Goal: Use online tool/utility: Utilize a website feature to perform a specific function

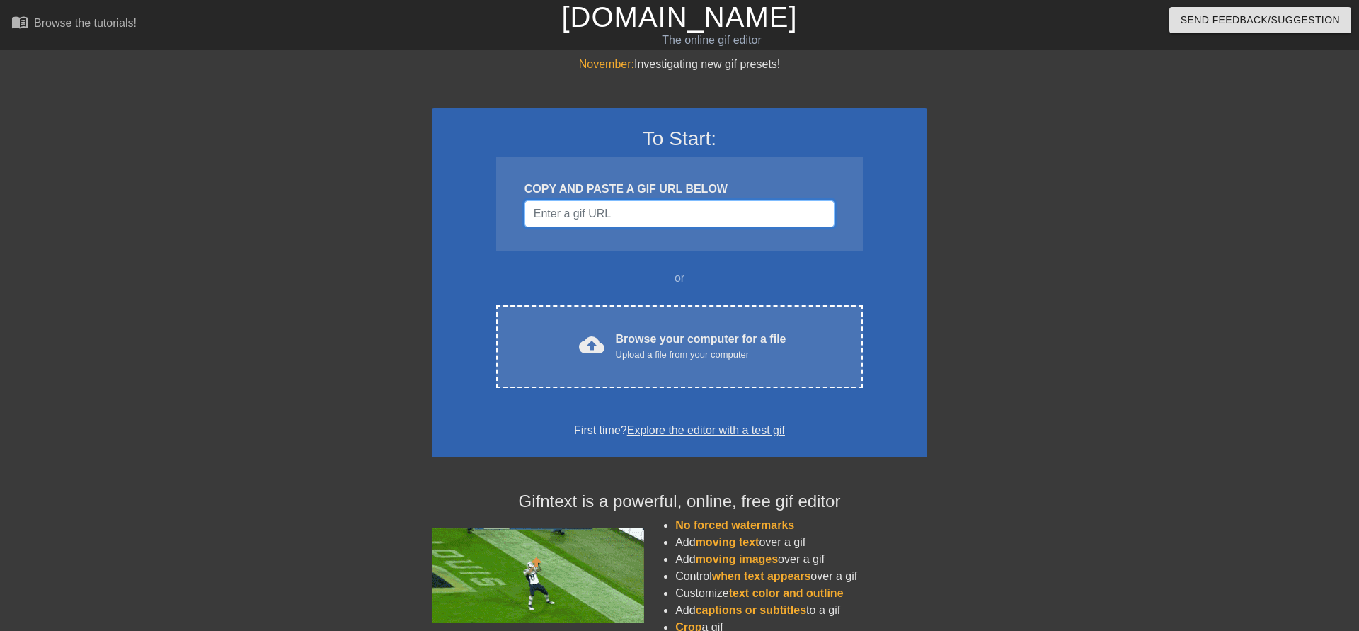
click at [556, 219] on input "Username" at bounding box center [680, 213] width 310 height 27
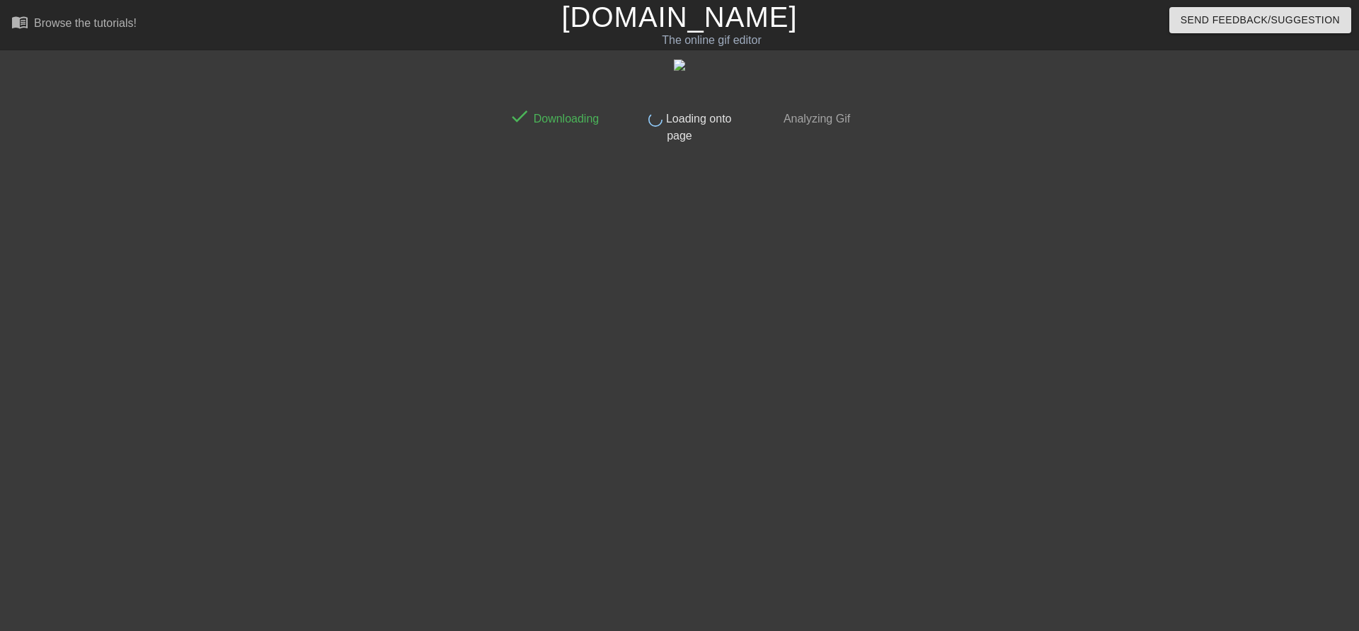
click at [689, 18] on link "[DOMAIN_NAME]" at bounding box center [679, 16] width 236 height 31
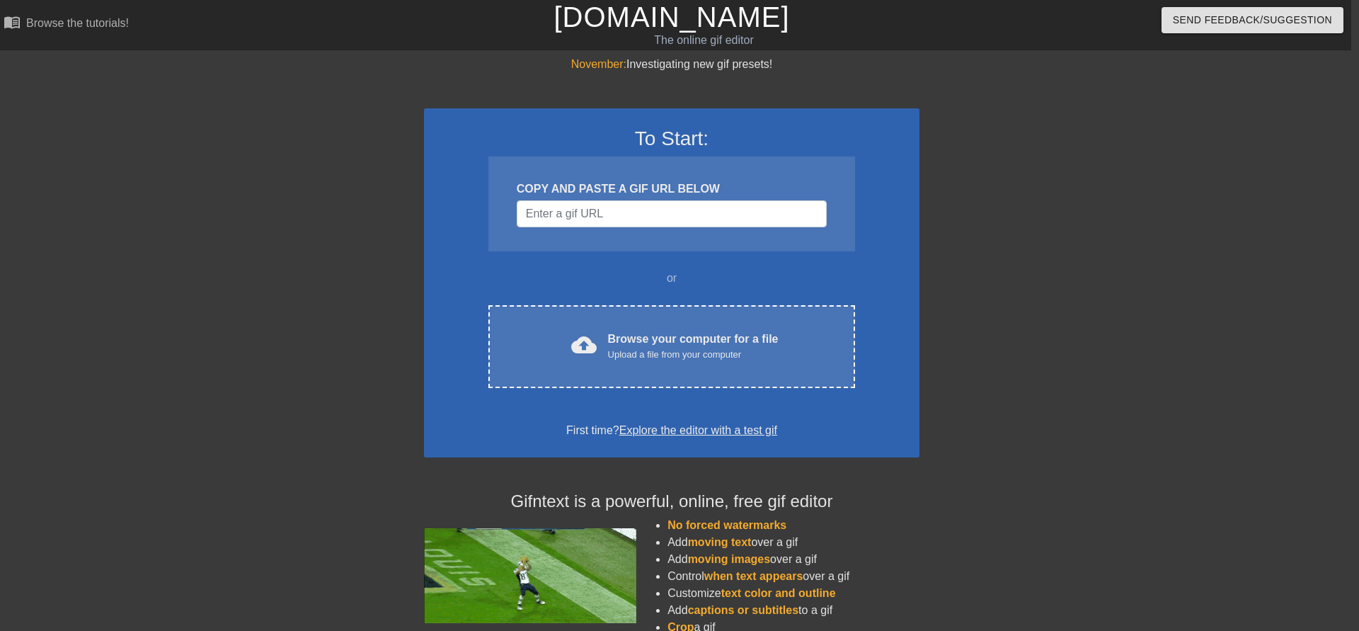
scroll to position [0, 11]
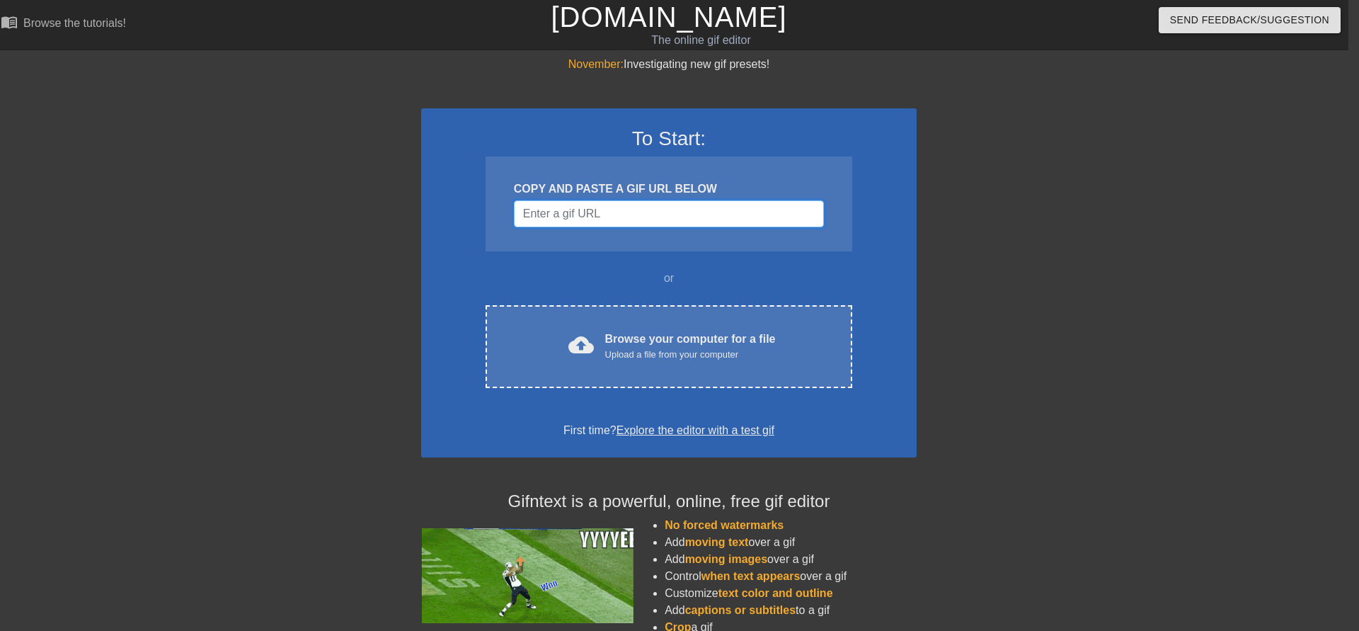
click at [617, 208] on input "Username" at bounding box center [669, 213] width 310 height 27
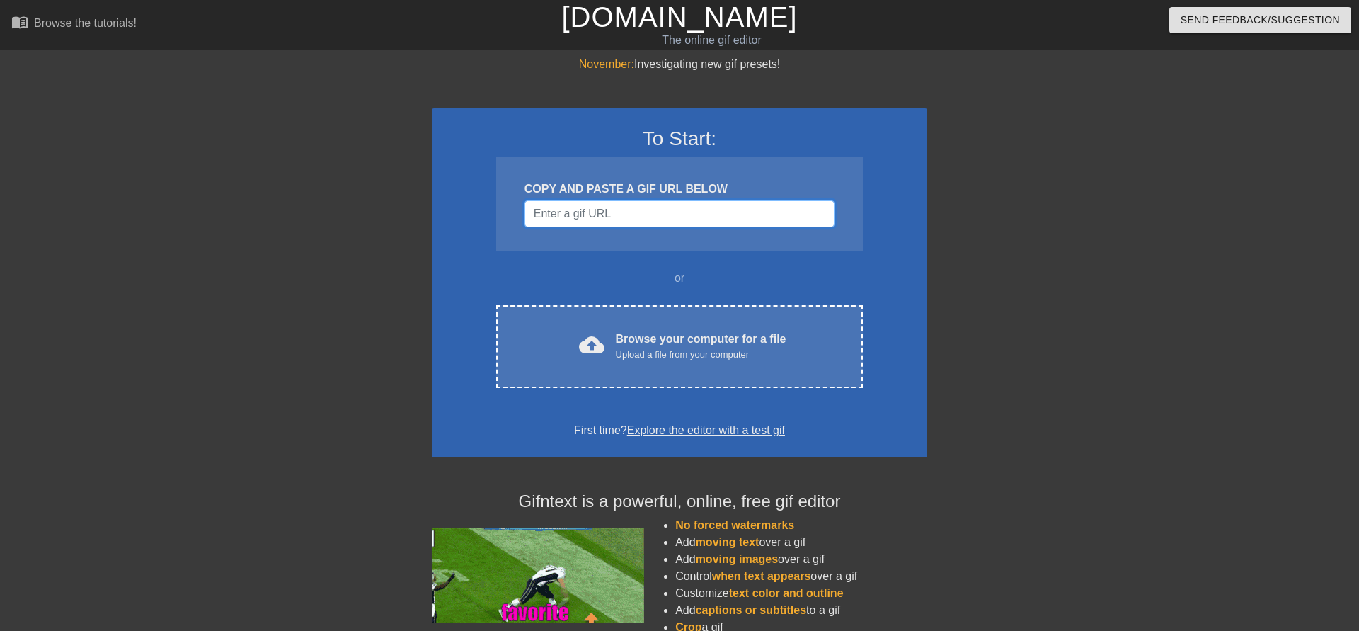
click at [645, 214] on input "Username" at bounding box center [680, 213] width 310 height 27
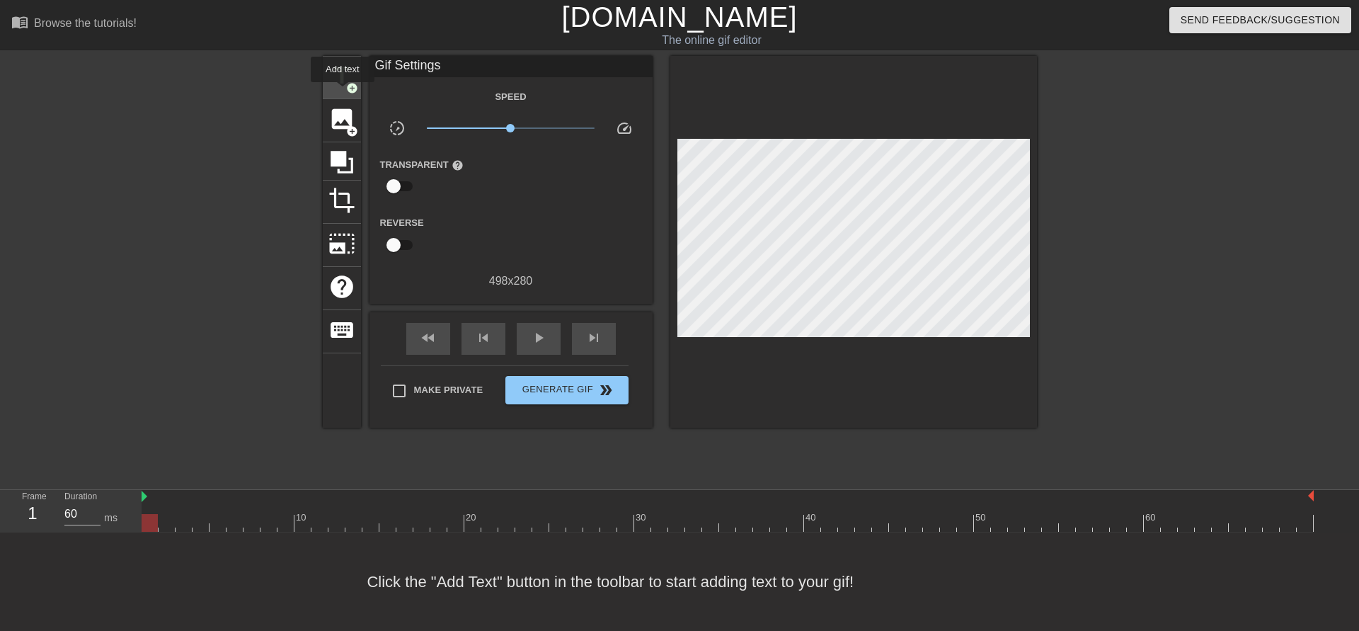
click at [343, 92] on div "title add_circle" at bounding box center [342, 77] width 38 height 43
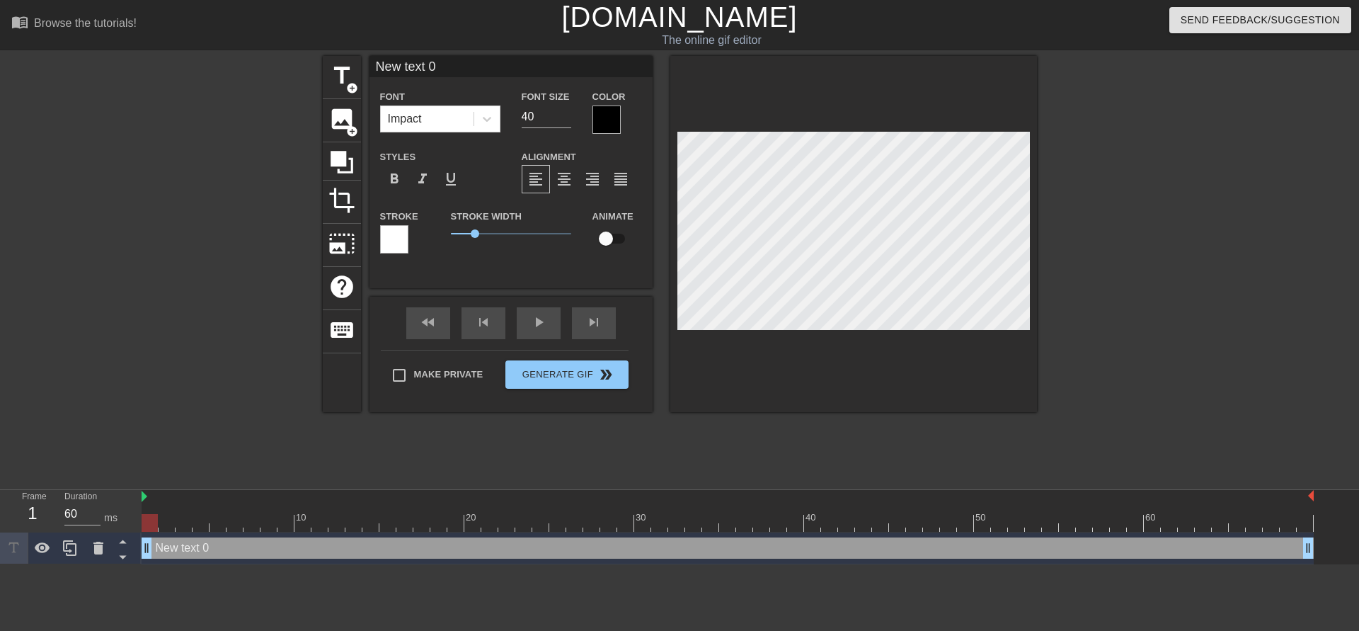
scroll to position [0, 2]
type input "F"
type textarea "F"
type input "Fr"
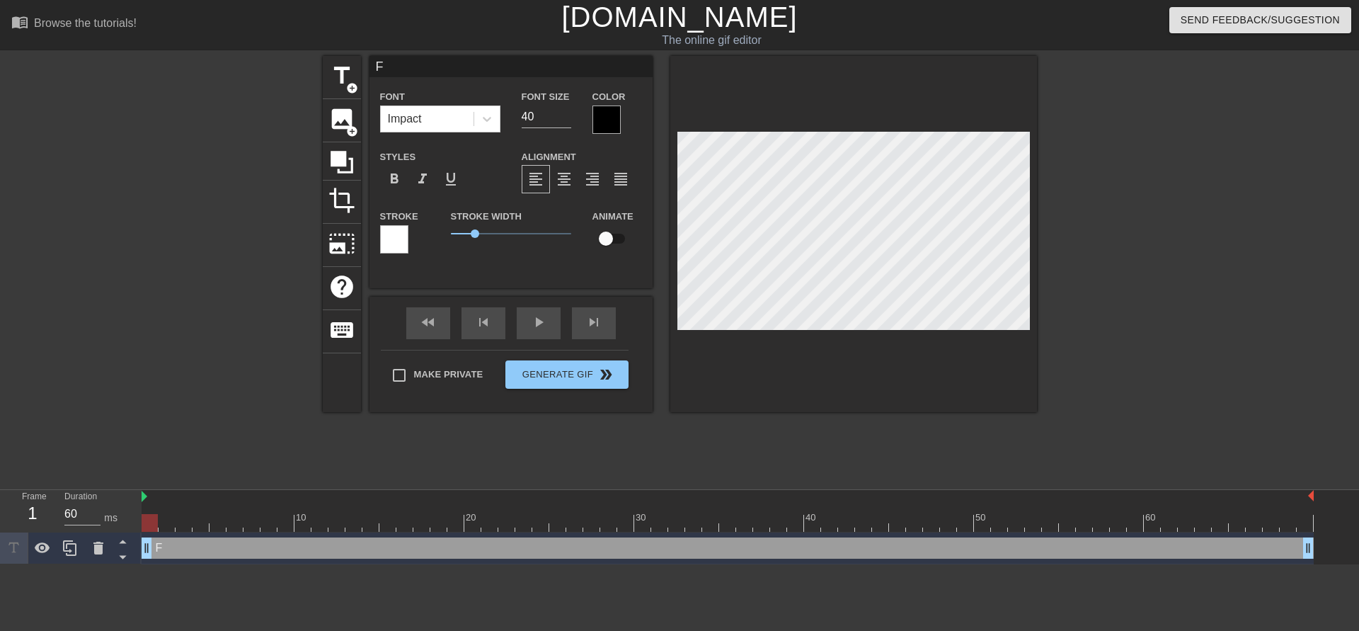
type textarea "Fr"
type input "Fra"
type textarea "Fra"
type input "Fran"
type textarea "Fran"
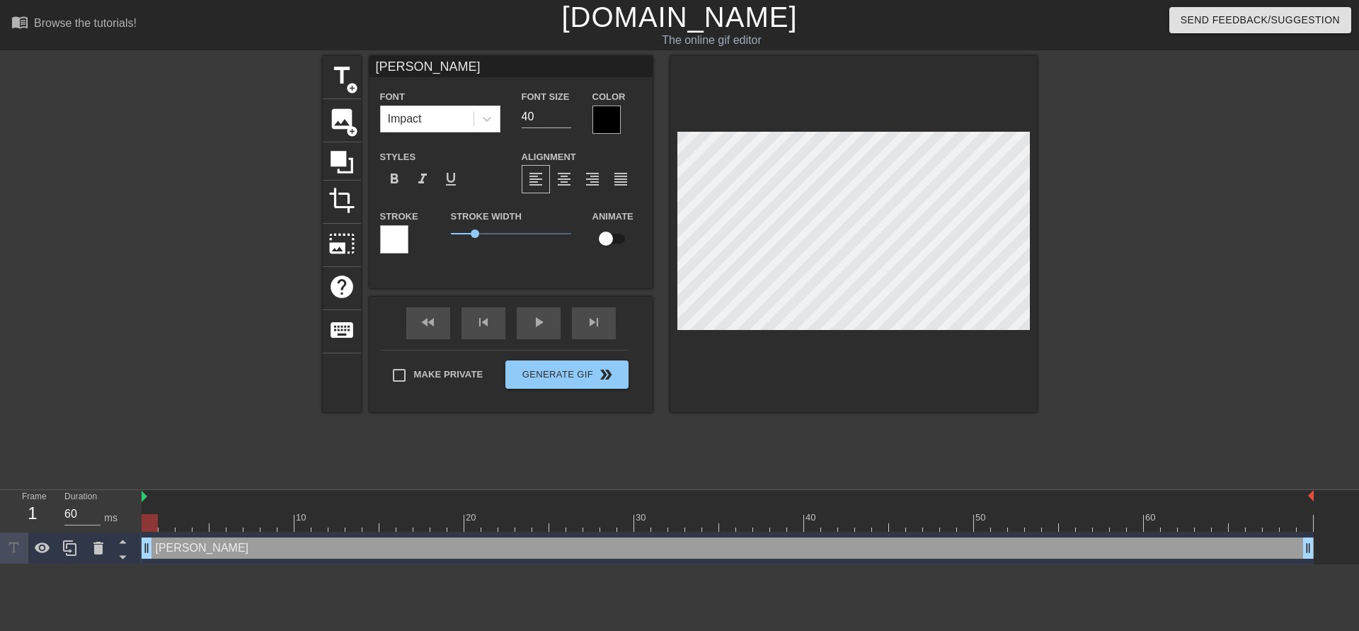
type input "Franc"
type textarea "Franc"
type input "Franck"
type textarea "Franck"
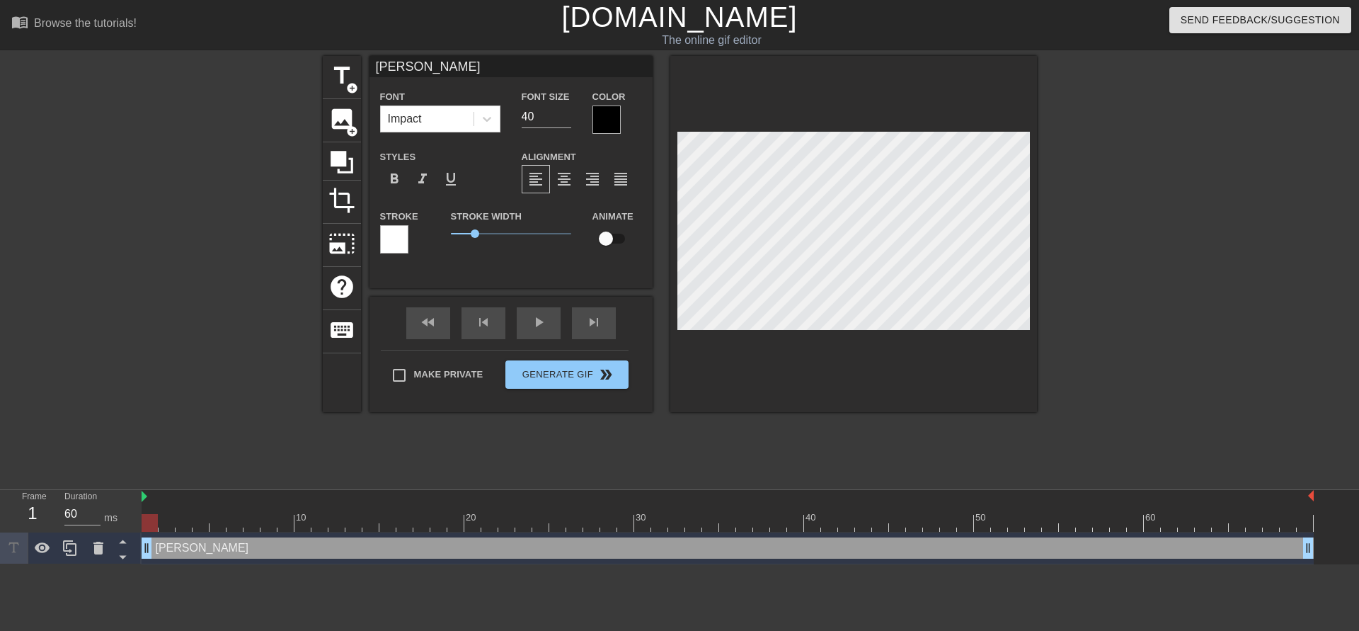
type input "Franck"
type textarea "Franck"
type input "Franck e"
type textarea "Franck e"
type input "Franck ex"
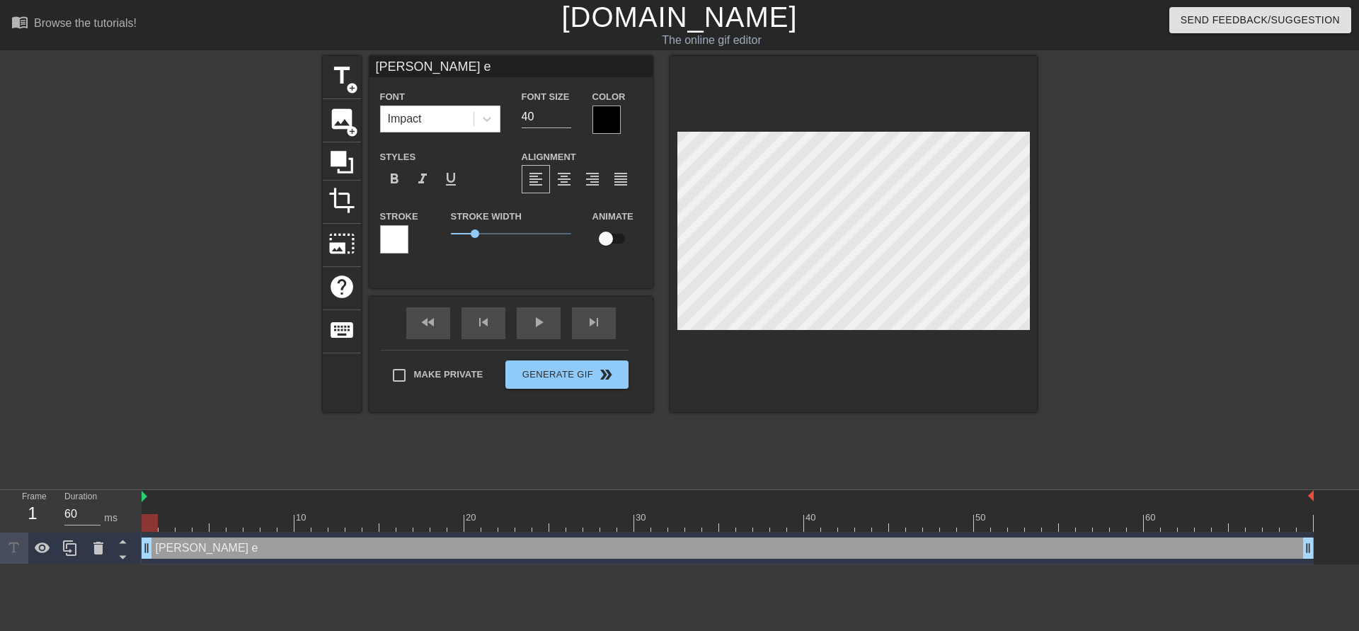
type textarea "Franck ex"
type input "Franck exp"
type textarea "Franck exp"
type input "Franck expl"
type textarea "Franck expl"
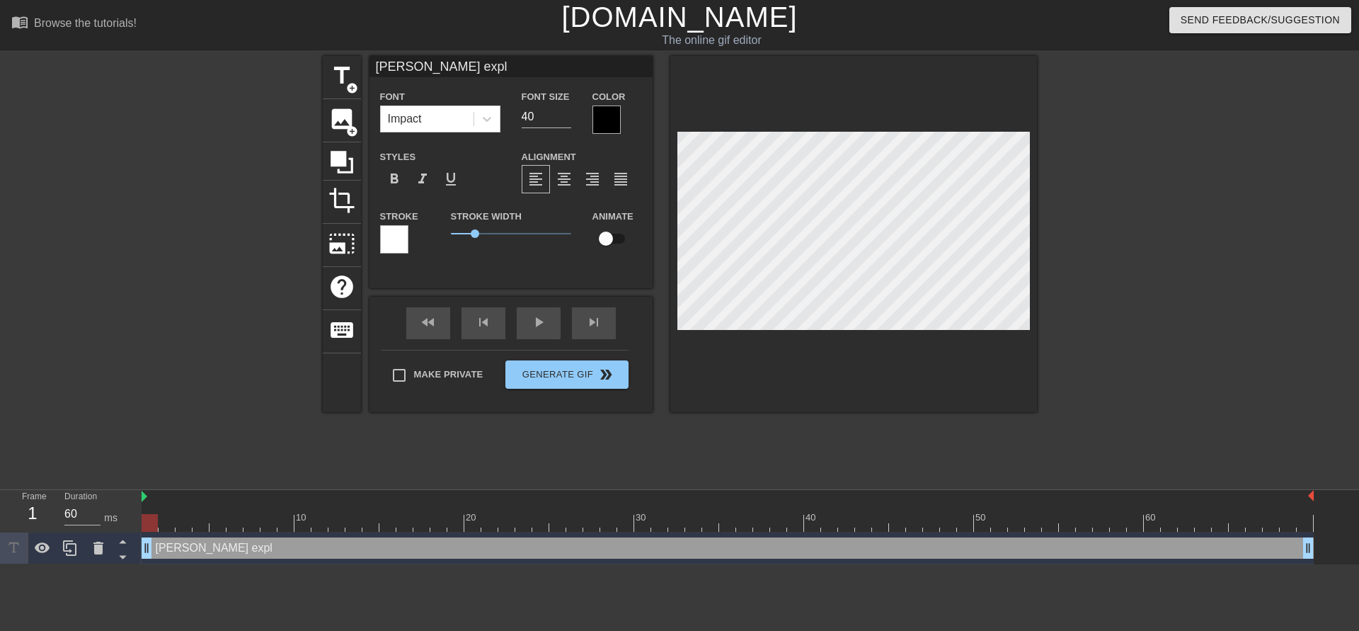
type input "Franck expla"
type textarea "Franck expla"
type input "Franck explai"
type textarea "Franck explai"
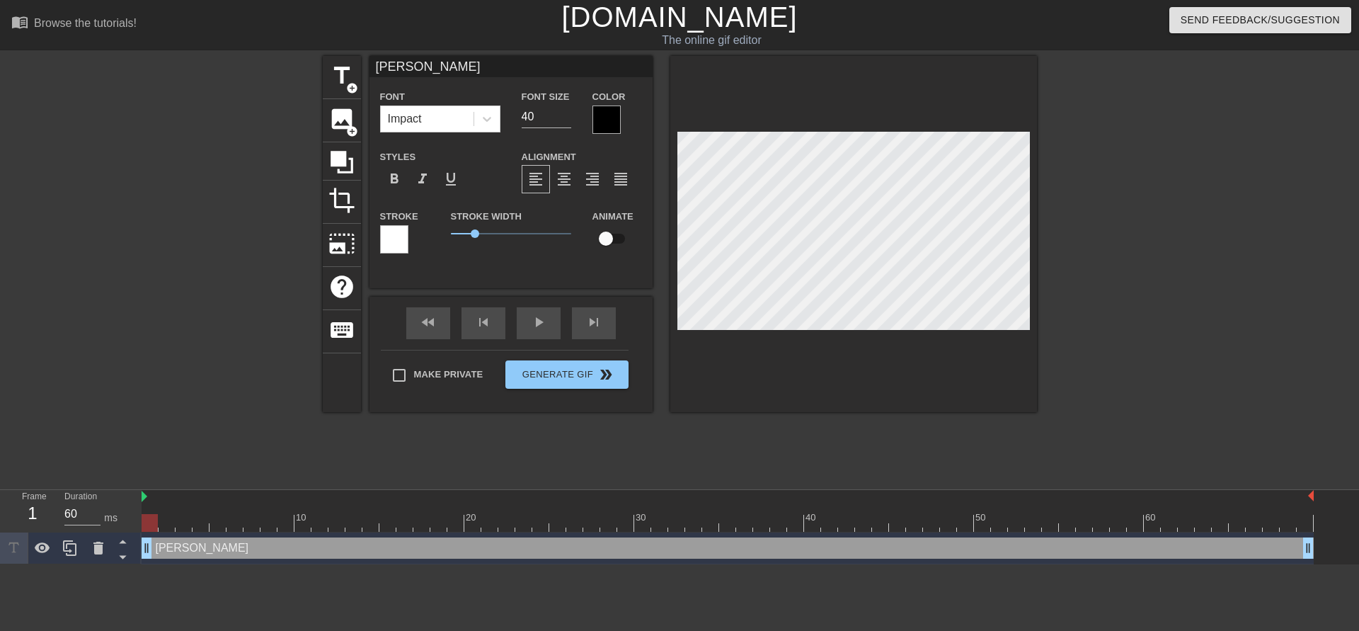
type input "Franck explain"
type textarea "Franck explain"
type input "Franck explaini"
type textarea "Franck explaini"
type input "Franck explainin"
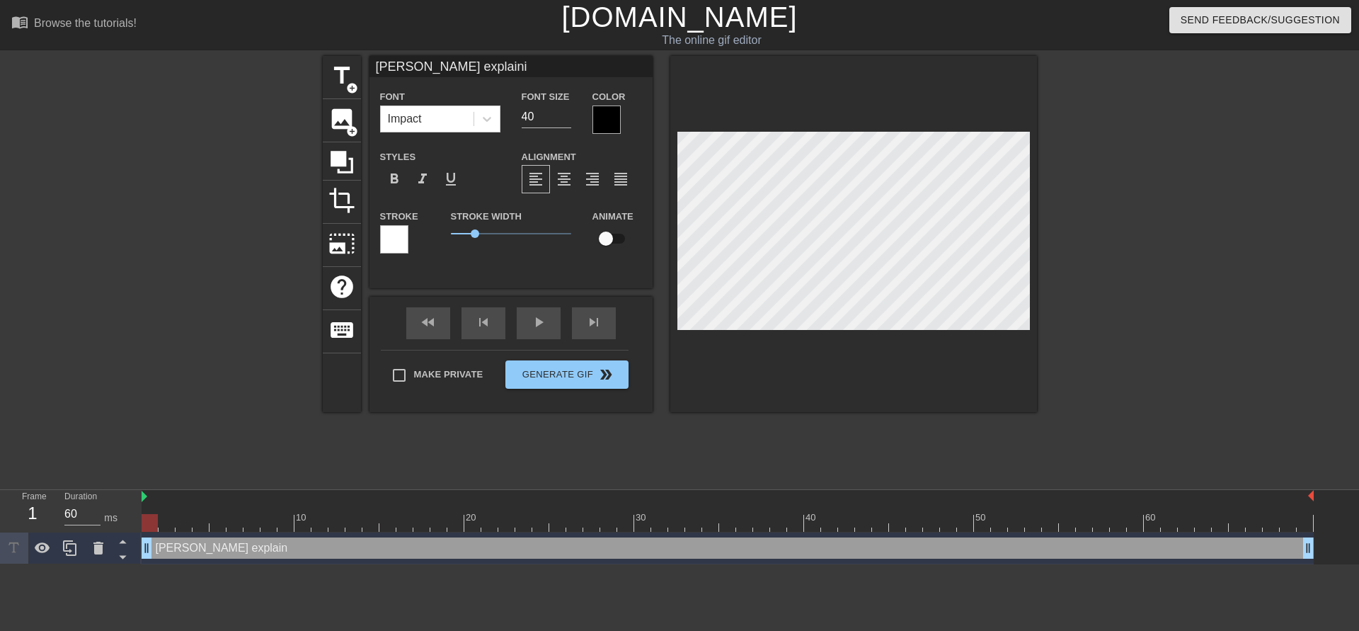
type textarea "Franck explainin"
type input "Franck explaining"
type textarea "Franck explaining"
type input "Franck explaining"
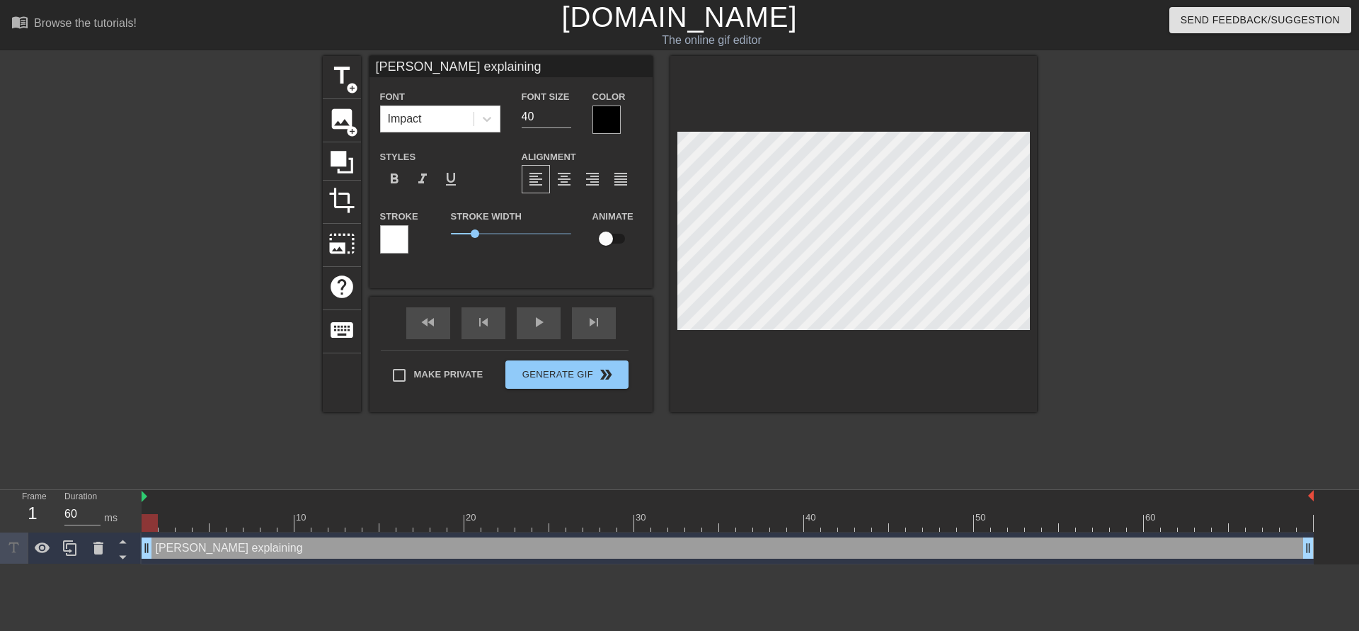
type textarea "Franck explaining"
type input "Franck explaining w"
type textarea "Franck explaining w"
type input "Franck explaining wh"
type textarea "Franck explaining wh"
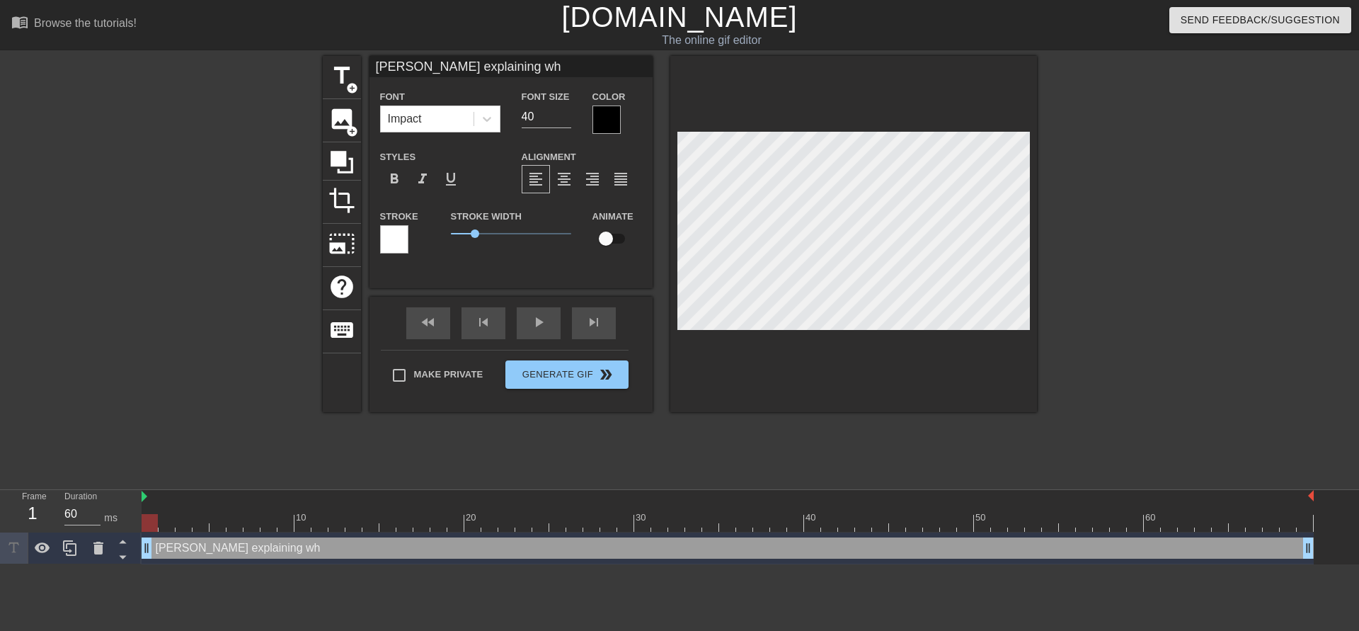
type input "Franck explaining wha"
type textarea "Franck explaining wha"
type input "Franck explaining wh"
type textarea "Franck explaining wh"
type input "Franck explaining w"
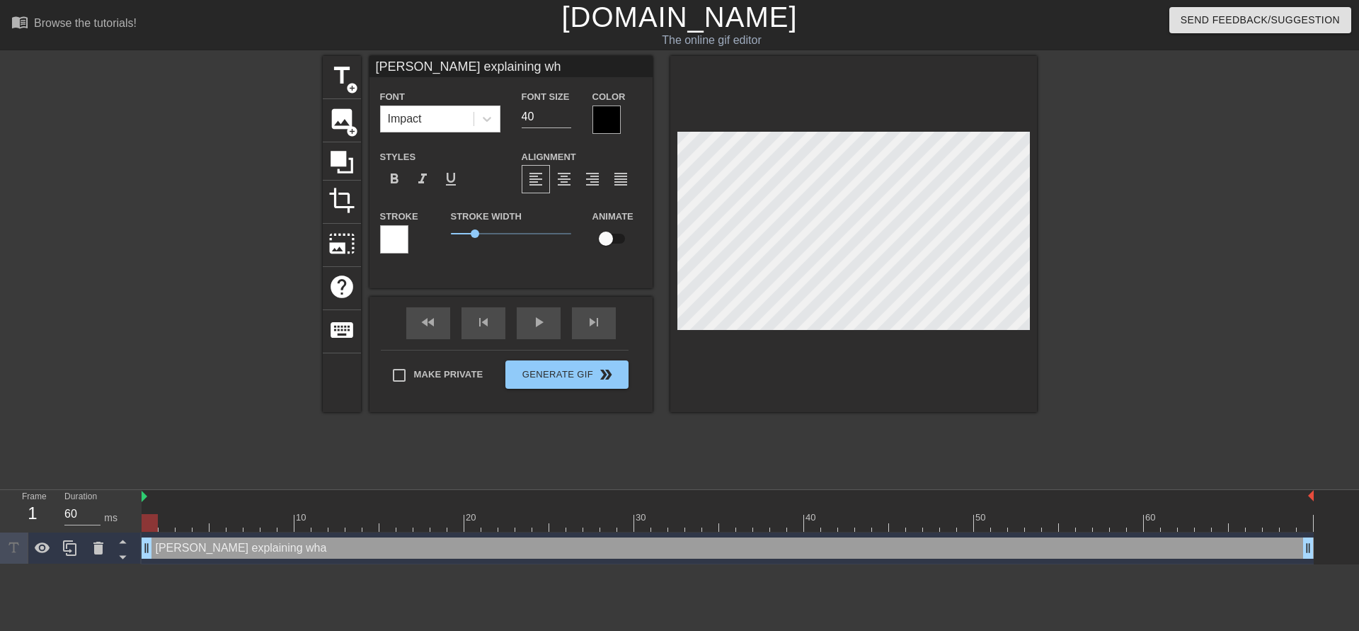
type textarea "Franck explaining w"
type input "Franck explaining"
type textarea "Franck explaining"
type input "Franck explaining"
type textarea "Franck explaining"
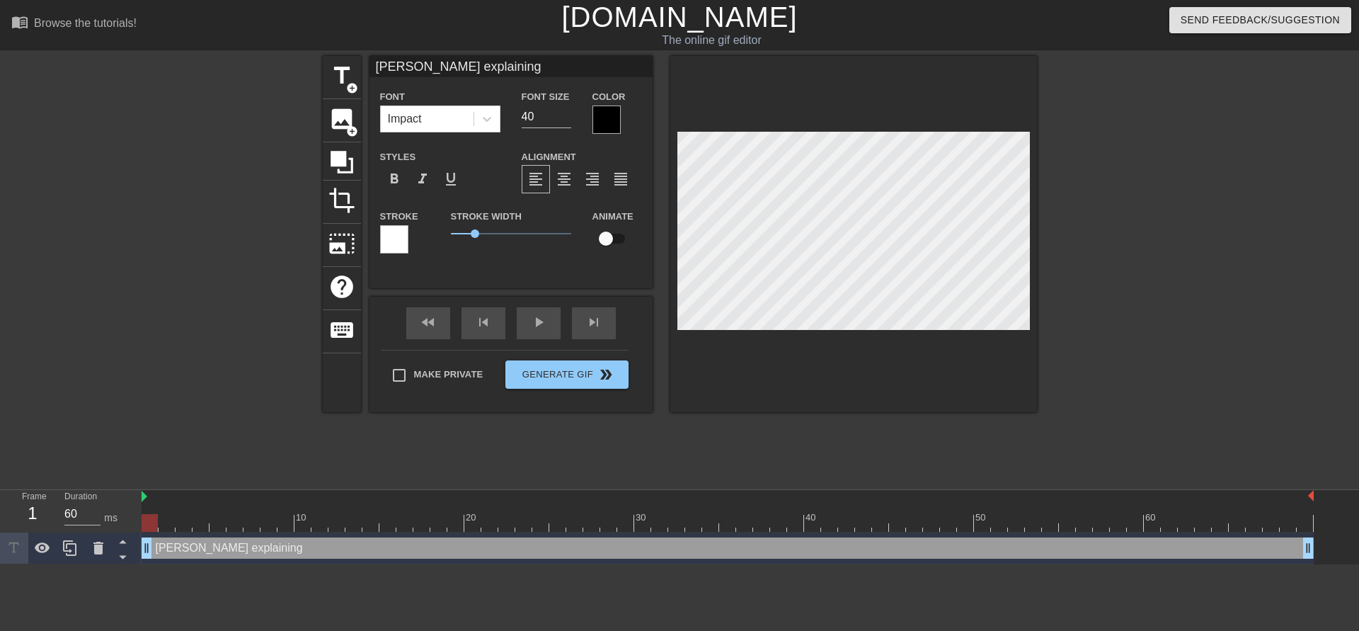
type input "Franck explaining"
type textarea "Franck explaining"
type input "Franck explainingw"
type textarea "Franck explaining w"
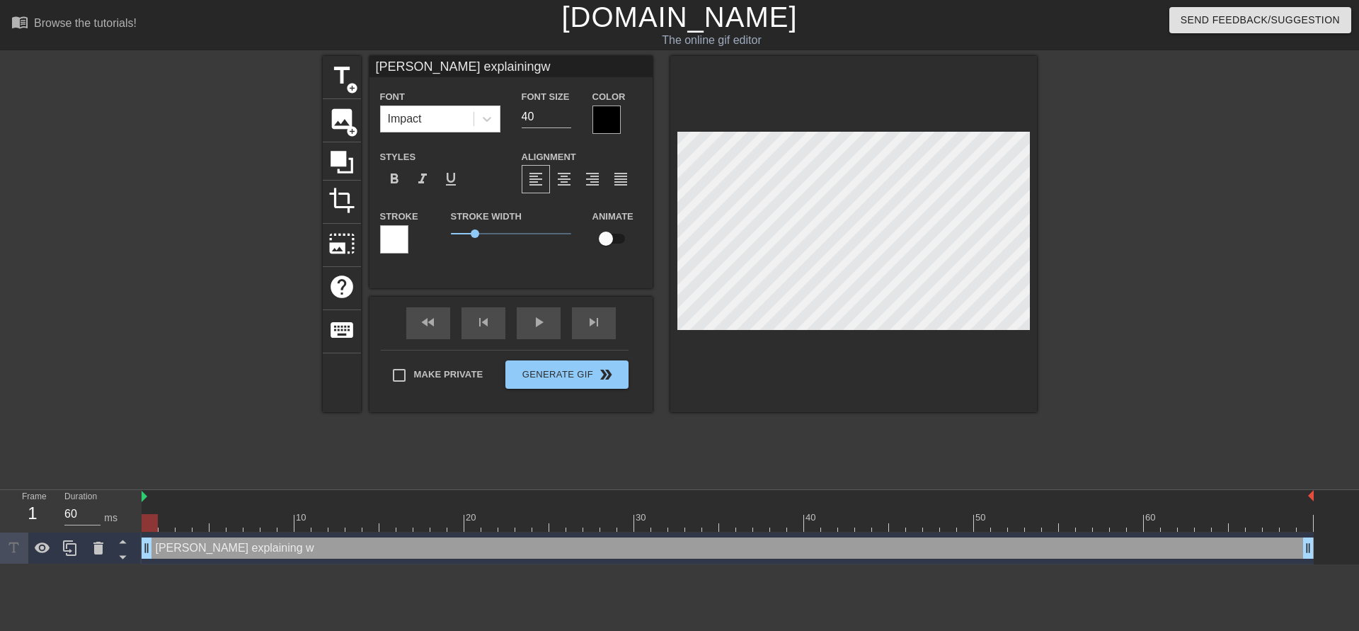
type input "Franck explainingwh"
type textarea "Franck explaining wh"
type input "Franck explainingwha"
type textarea "Franck explaining wha"
type input "Franck explainingwhat"
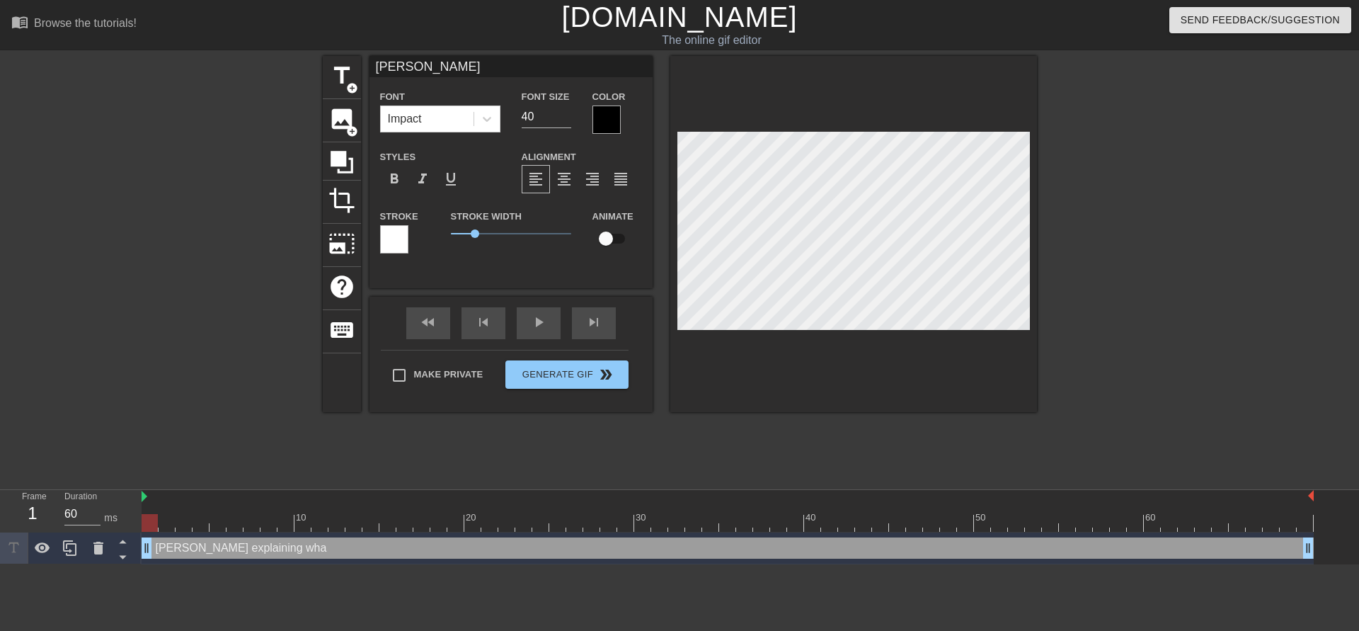
type textarea "Franck explaining what"
type input "Franck explainingwhat"
type textarea "Franck explaining what"
type input "Franck explainingwhat i"
type textarea "Franck explaining what i"
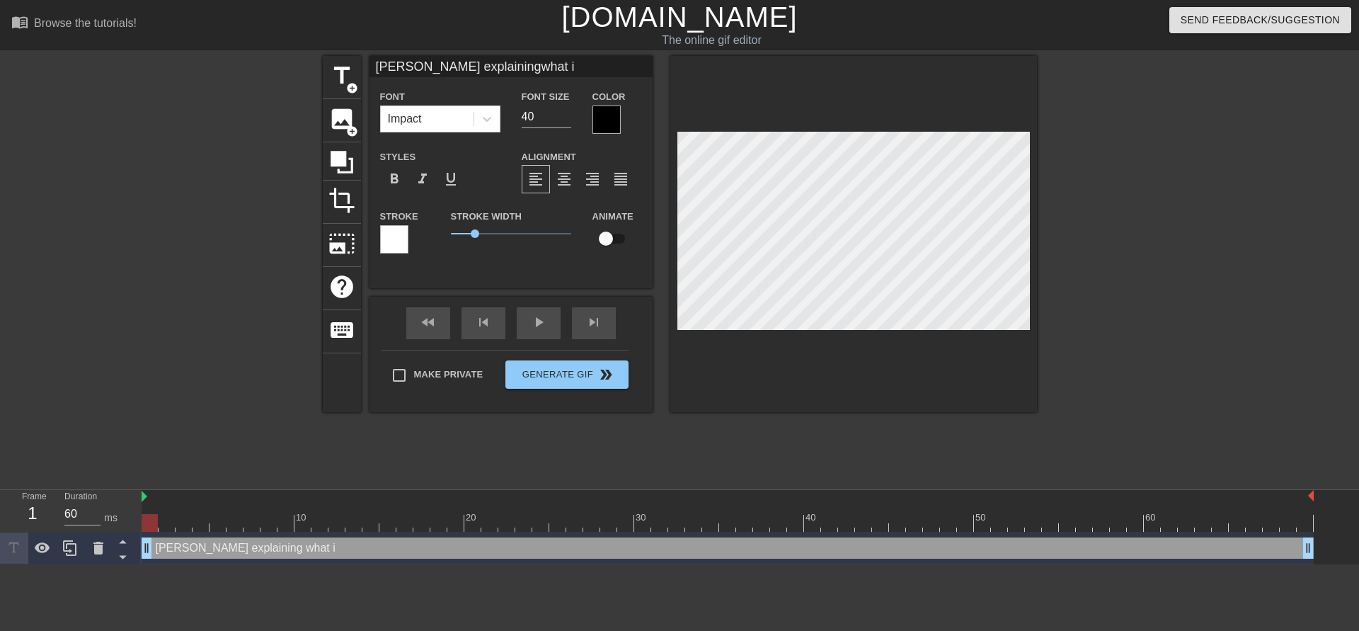
type input "Franck explainingwhat is"
type textarea "Franck explaining what is"
type input "Franck explainingwhat is"
type textarea "Franck explaining what is"
type input "Franck explainingwhat is a"
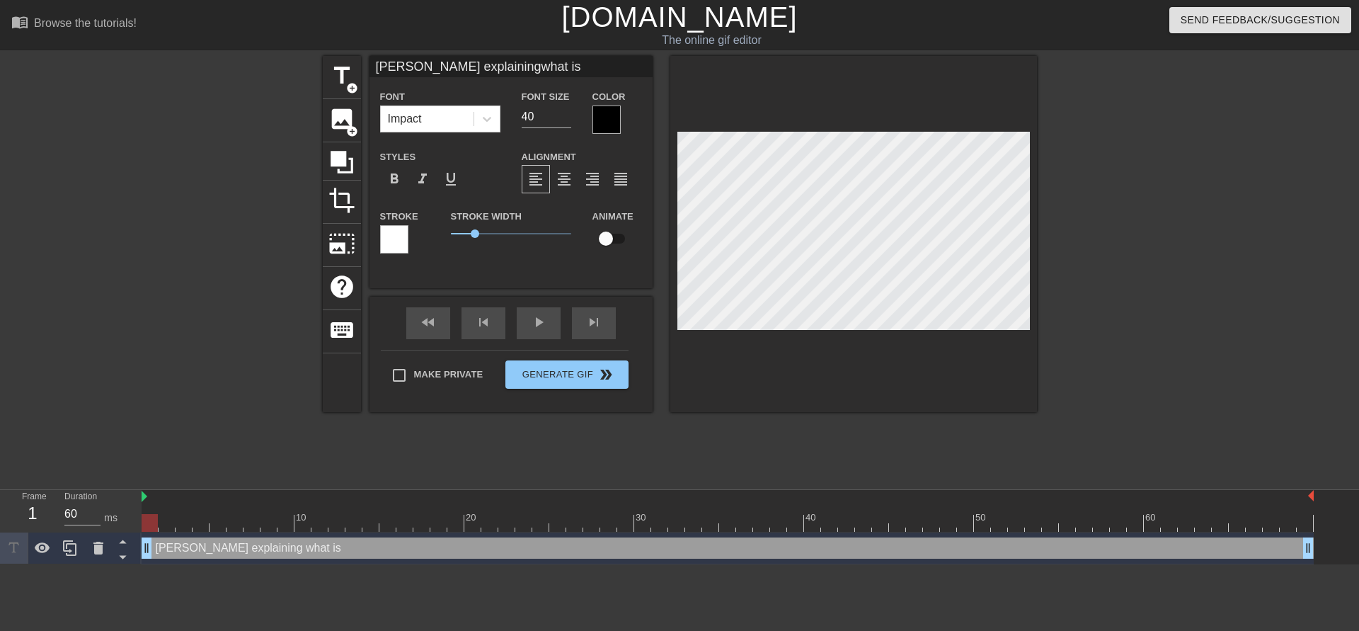
type textarea "Franck explaining what is a"
type input "Franck explainingwhat is a"
type textarea "Franck explaining what is a"
type input "Franck explainingwhat is a P"
type textarea "Franck explaining what is a P"
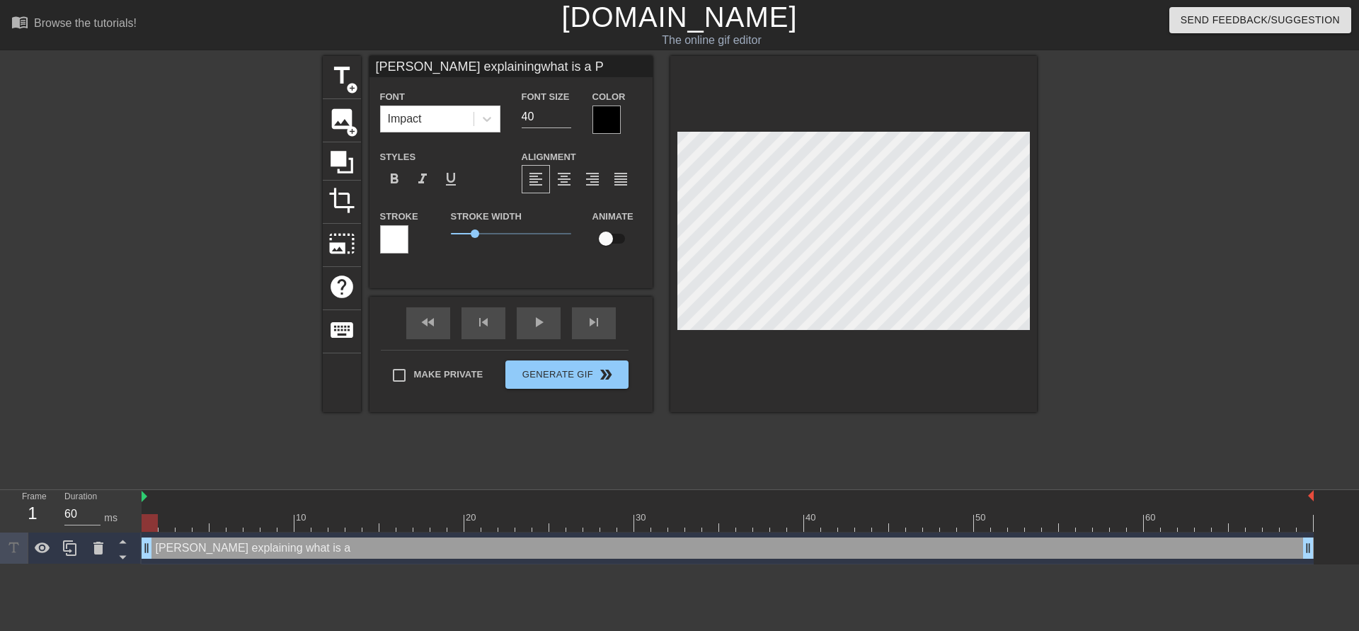
type input "Franck explainingwhat is a PR"
type textarea "Franck explaining what is a PR"
drag, startPoint x: 149, startPoint y: 520, endPoint x: 992, endPoint y: 478, distance: 844.8
click at [992, 478] on div "menu_book Browse the tutorials! Gifntext.com The online gif editor Send Feedbac…" at bounding box center [679, 282] width 1359 height 564
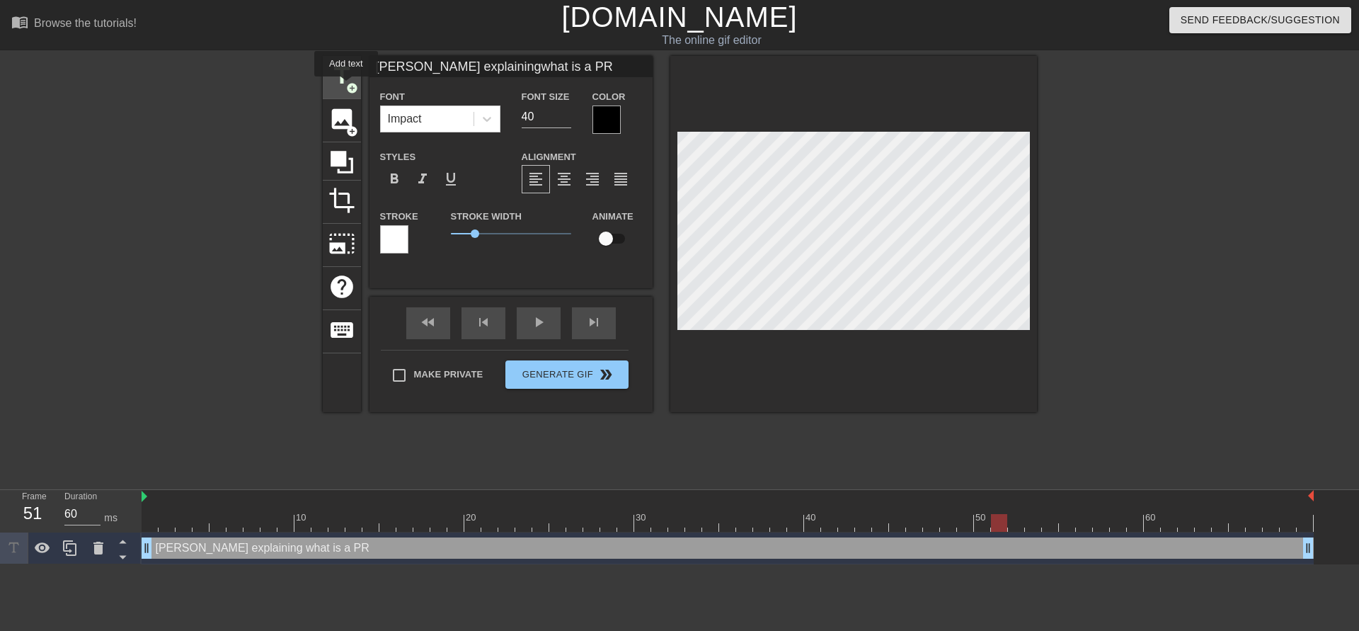
click at [347, 86] on span "add_circle" at bounding box center [352, 88] width 12 height 12
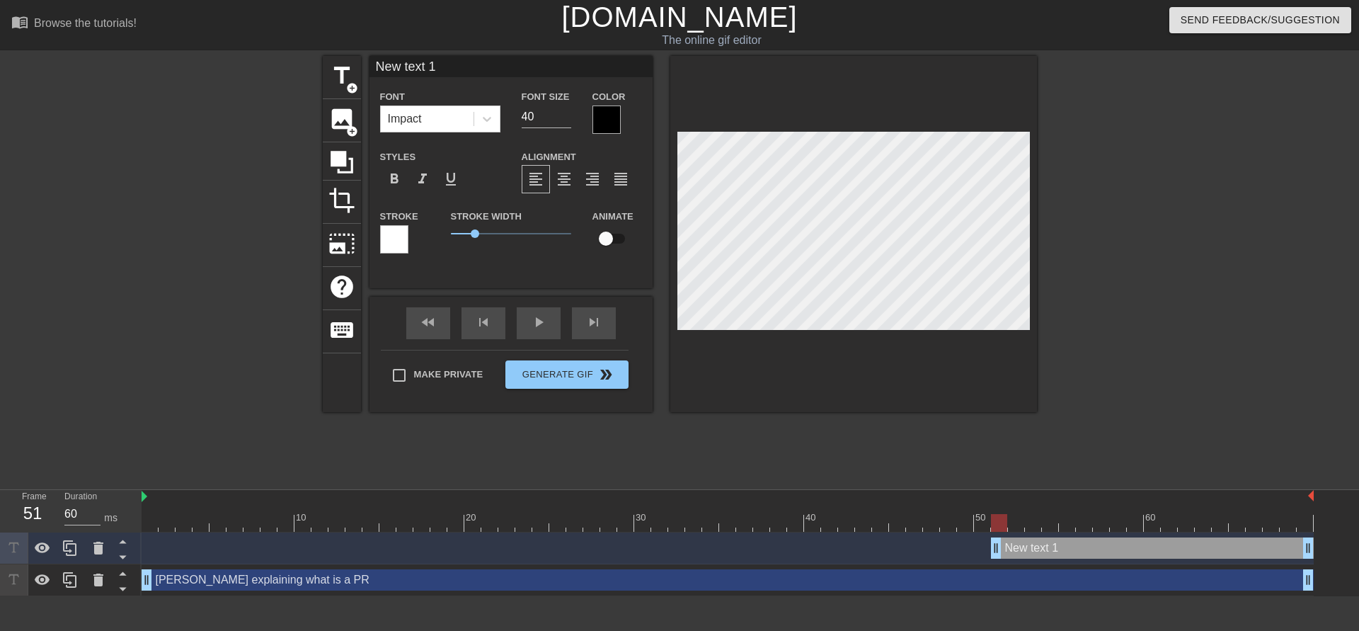
scroll to position [0, 2]
type input "P"
type textarea "P"
type input "Pr"
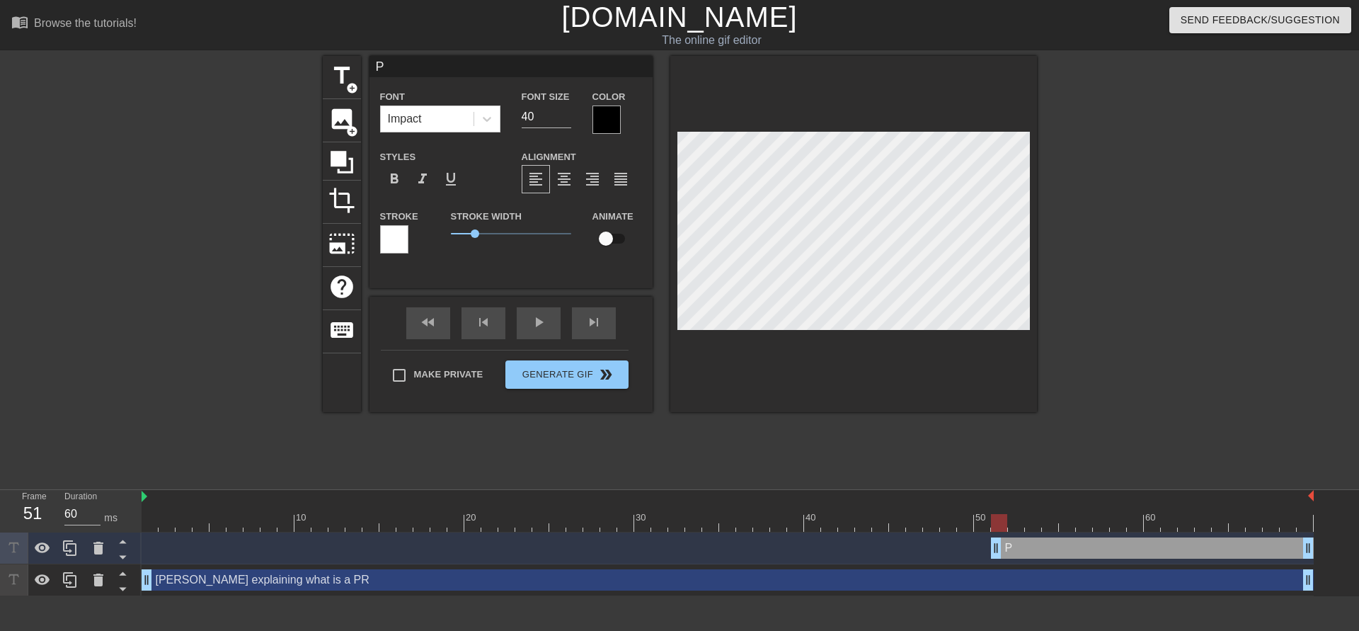
type textarea "Pr"
type input "Pro"
type textarea "Pro"
type input "Proo"
type textarea "Proo"
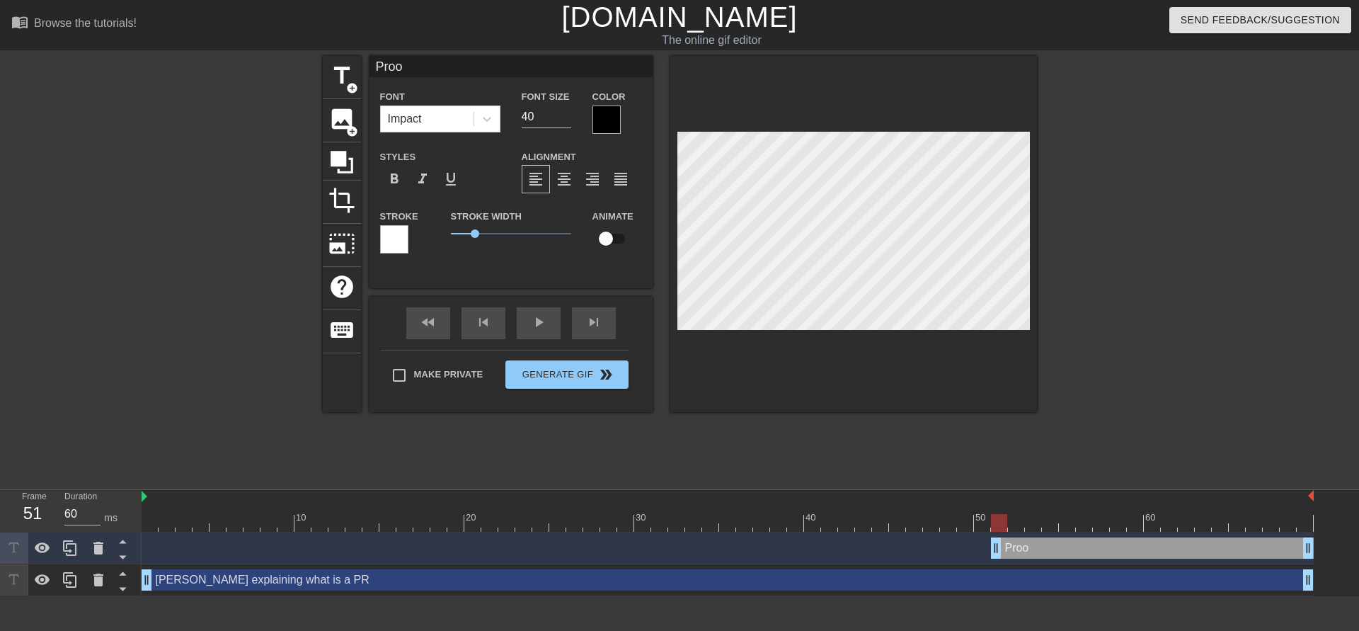
type input "Proob"
type textarea "Proob"
type input "Proobl"
type textarea "Proobl"
type input "Prooble"
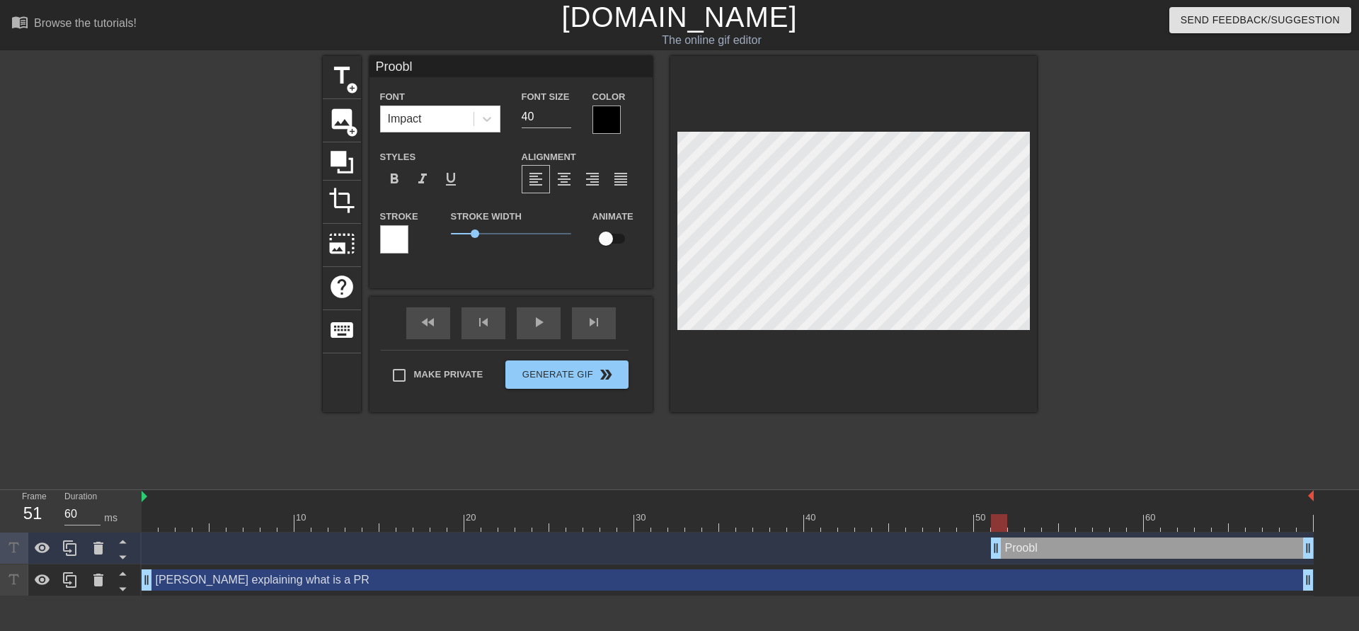
type textarea "Prooble"
type input "Prooblem"
type textarea "Prooblem"
type input "Prooblem"
type textarea "Prooblem"
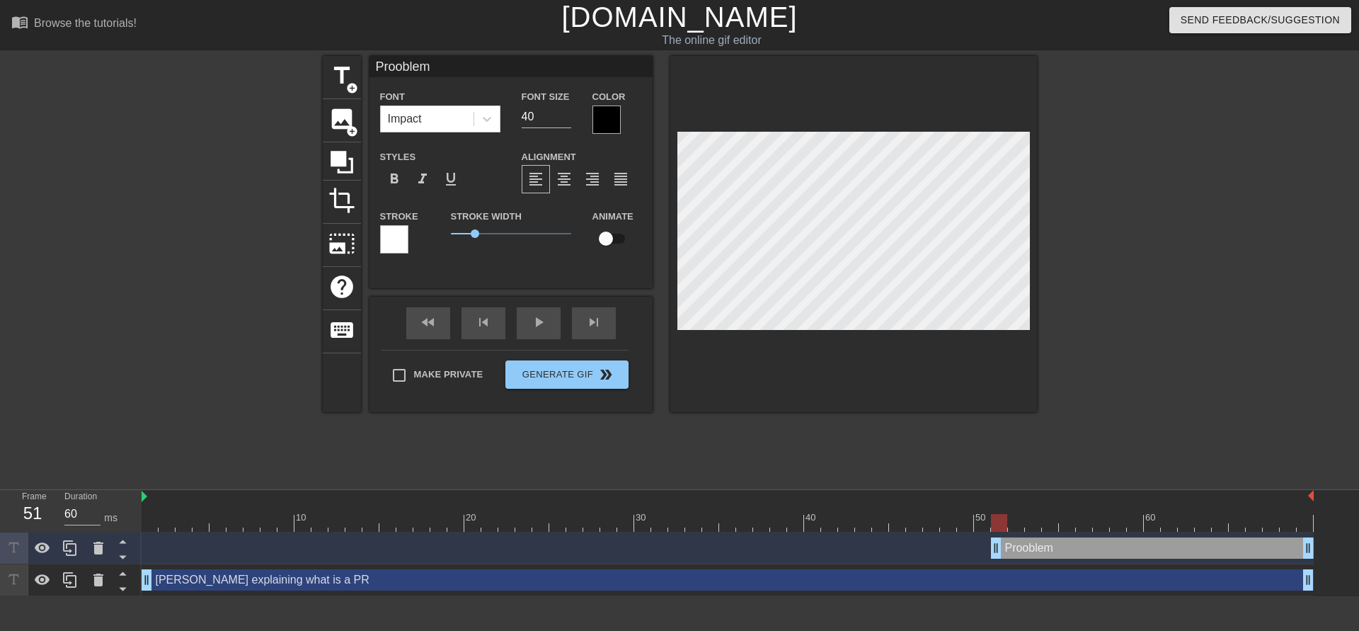
type input "Prooblem"
type textarea "Prooblem"
type input "Prooble"
type textarea "Prooble"
type input "Proobl"
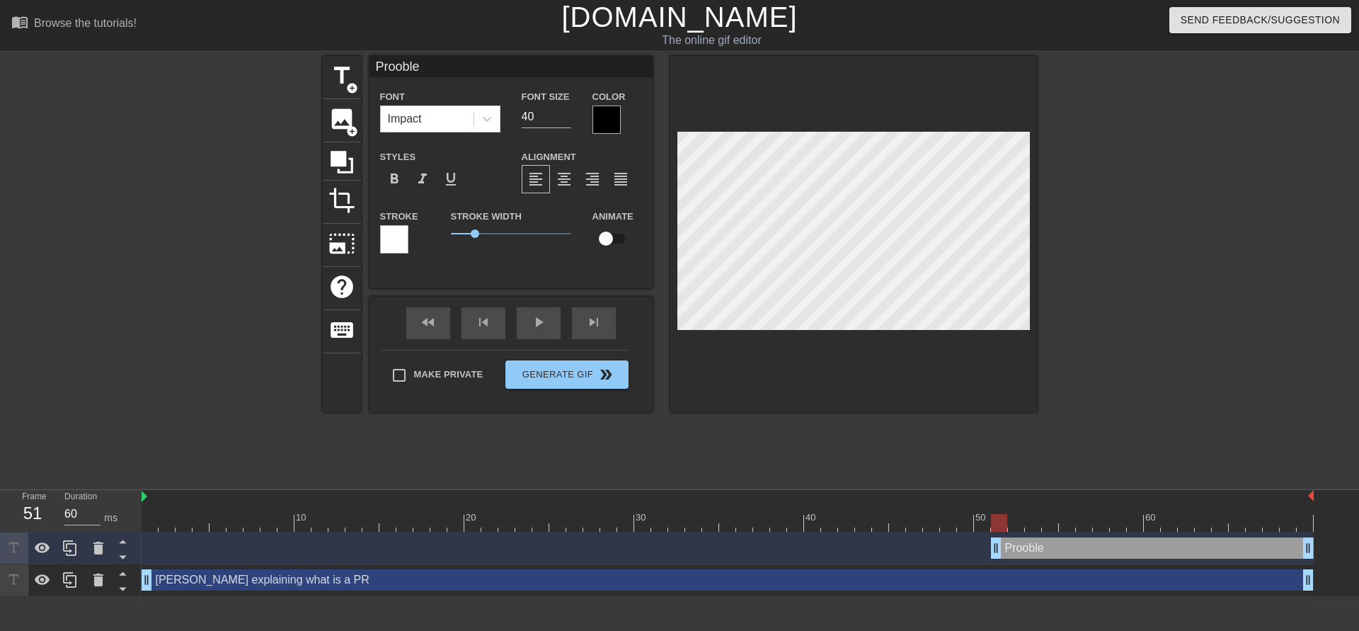
type textarea "Proobl"
type input "Proob"
type textarea "Proob"
type input "Proo"
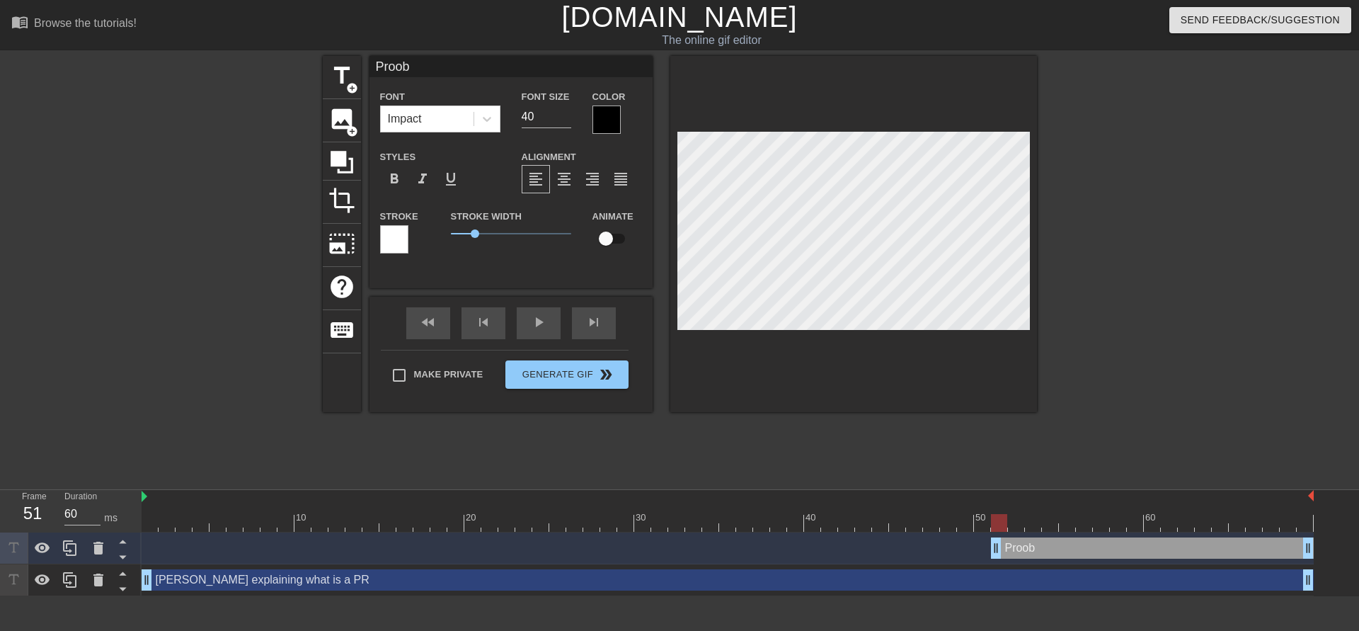
type textarea "Proo"
type input "Pro"
type textarea "Pro"
type input "Prob"
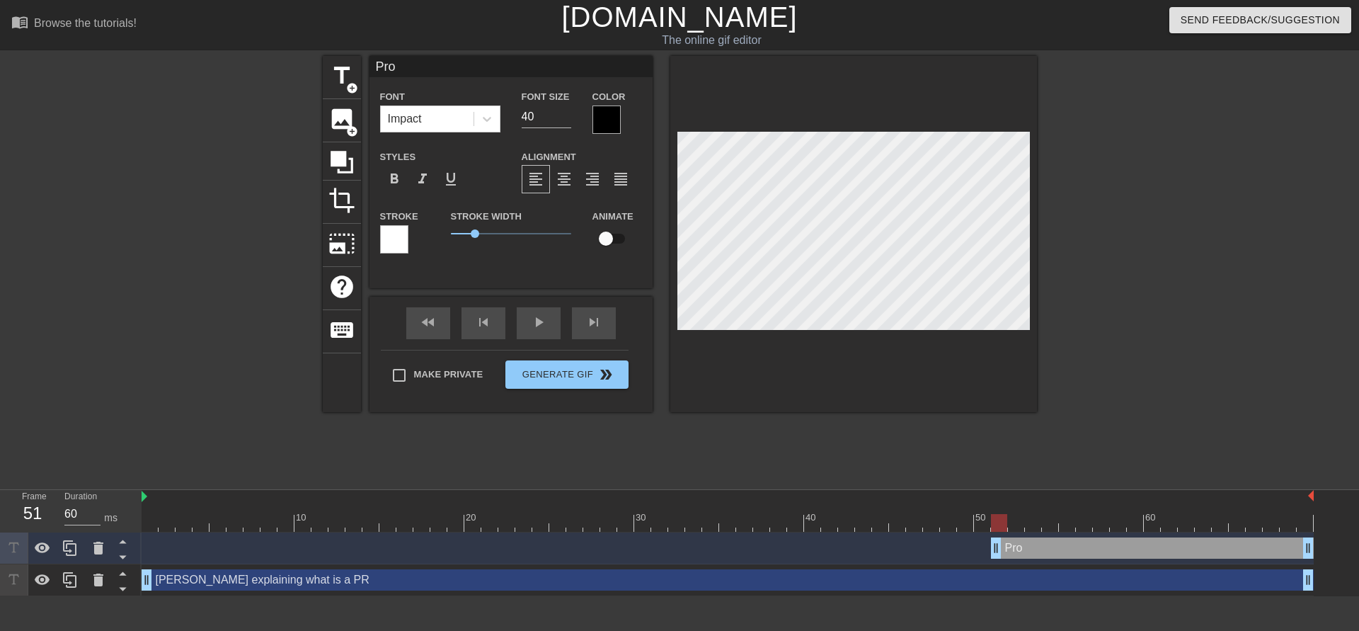
type textarea "Prob"
type input "Probl"
type textarea "Probl"
type input "Proble"
type textarea "Proble"
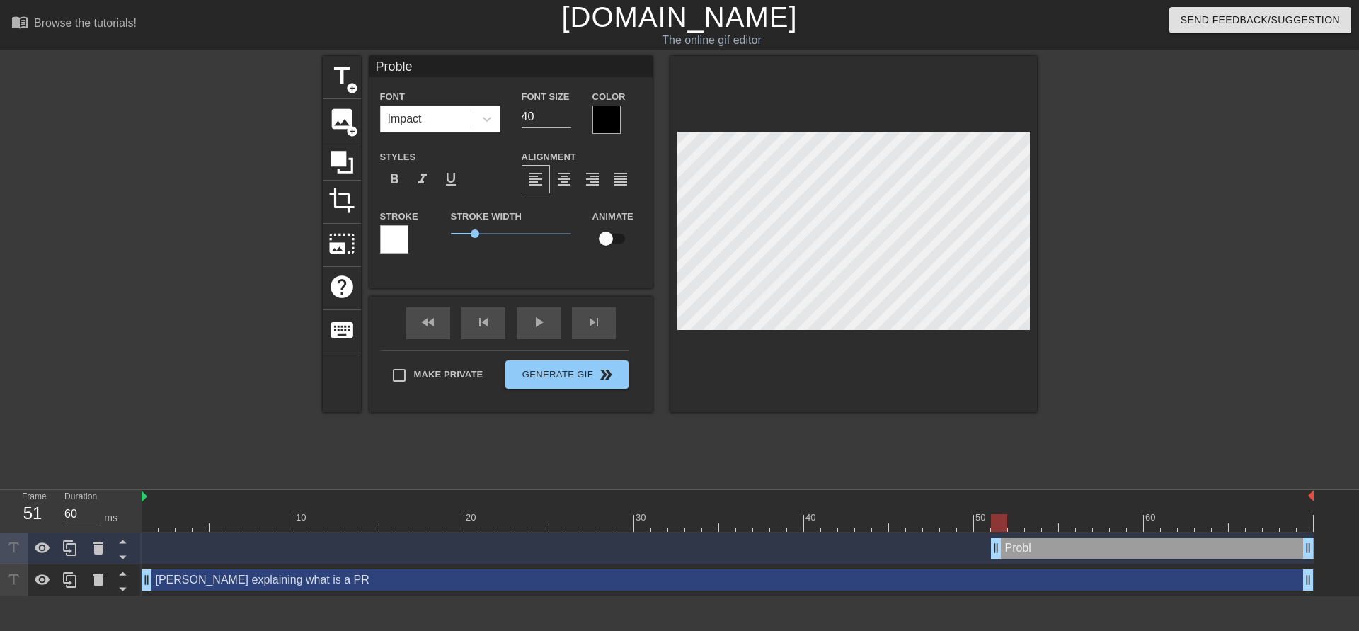
type input "Problem"
type textarea "Problem"
type input "Problem"
type textarea "Problem"
type input "Problem o"
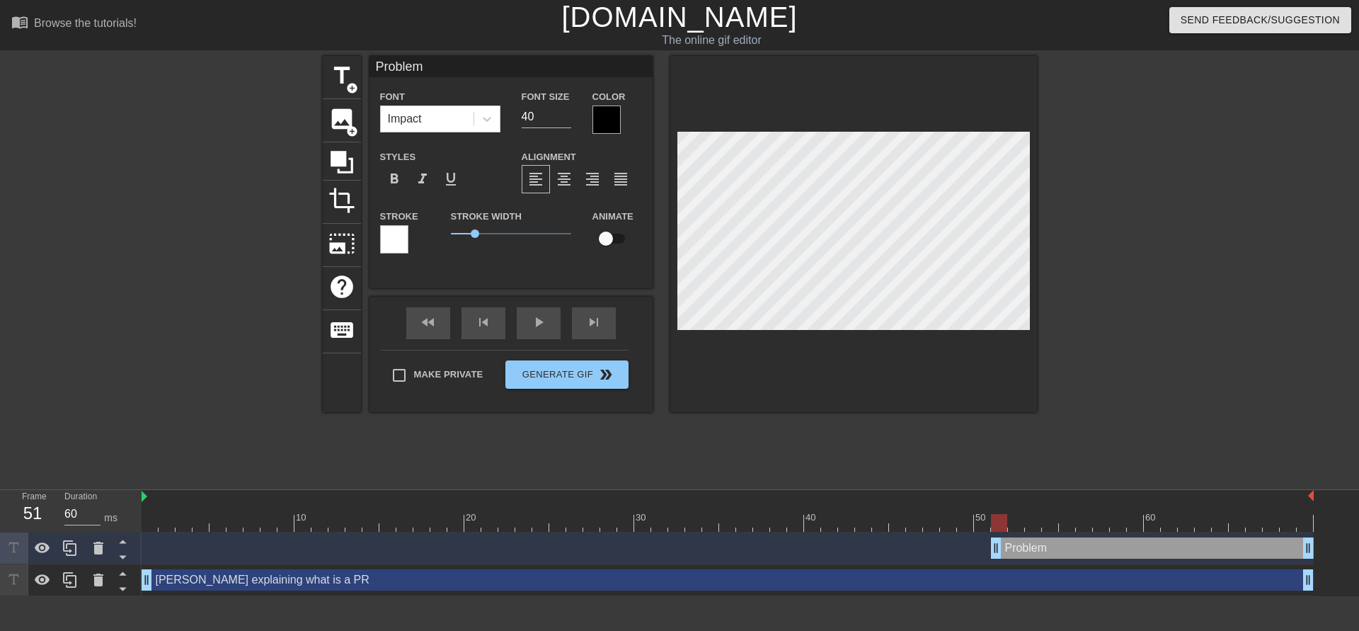
type textarea "Problem o"
type input "Problem of"
type textarea "Problem of"
type input "Problem of"
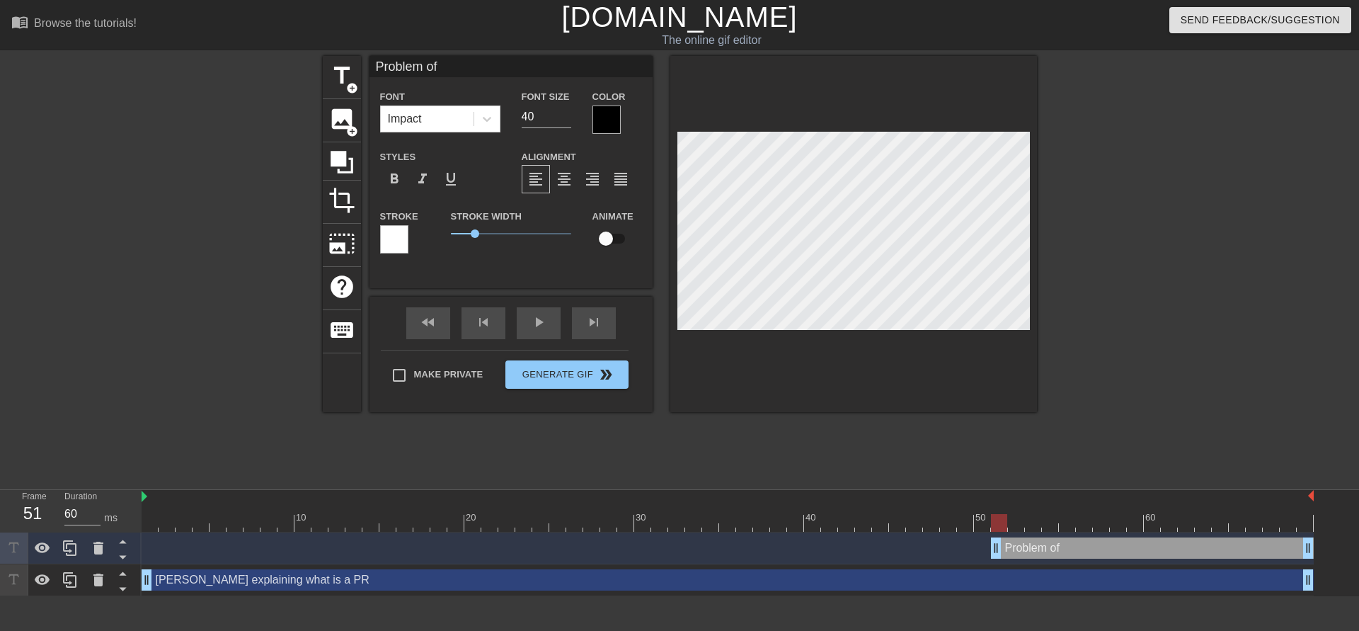
type textarea "Problem of"
type input "Problem of m"
type textarea "Problem of m"
type input "Problem of ma"
type textarea "Problem of ma"
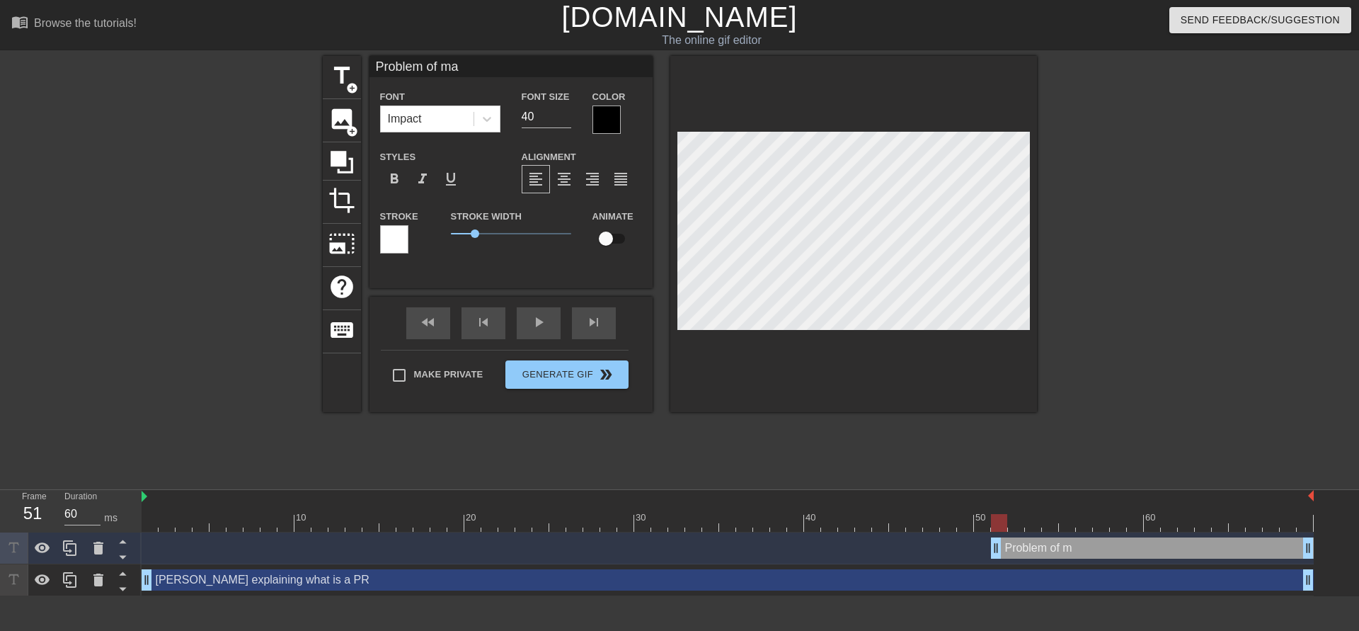
type input "Problem of mak"
type textarea "Problem of mak"
type input "Problem of maki"
type textarea "Problem of maki"
type input "Problem of makin"
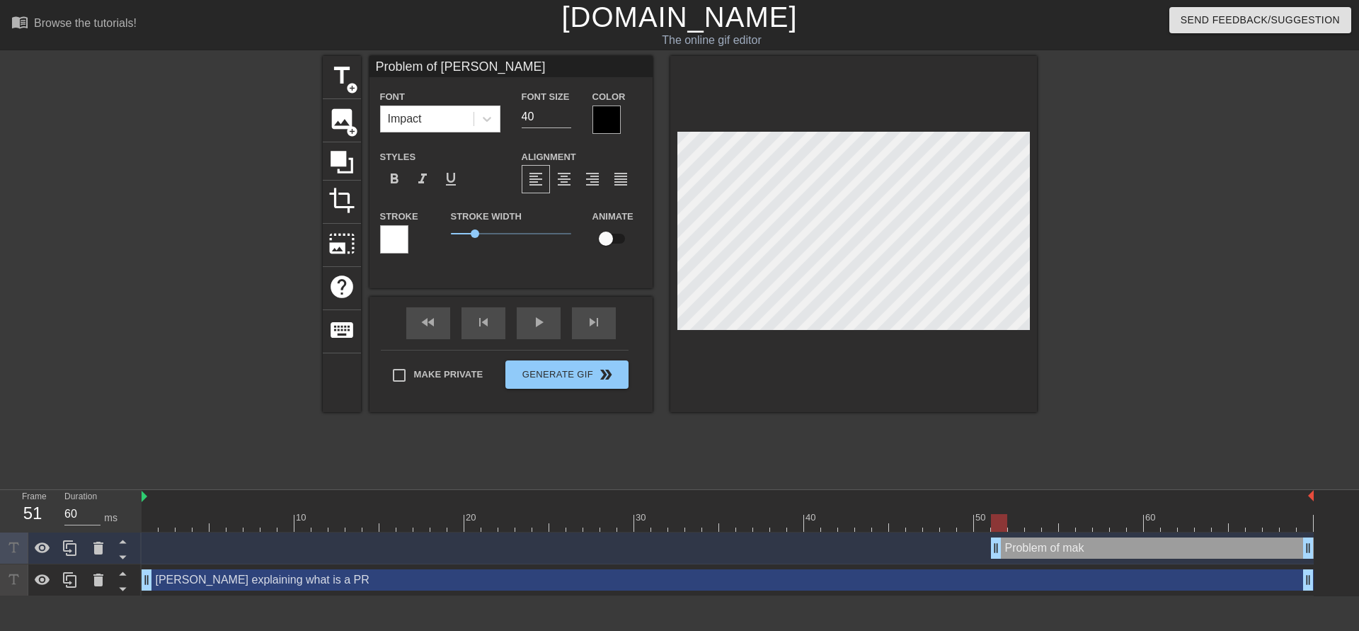
type textarea "Problem of makin"
type input "Problem of making"
type textarea "Problem of making"
type input "Problem of making"
type textarea "Problem of making"
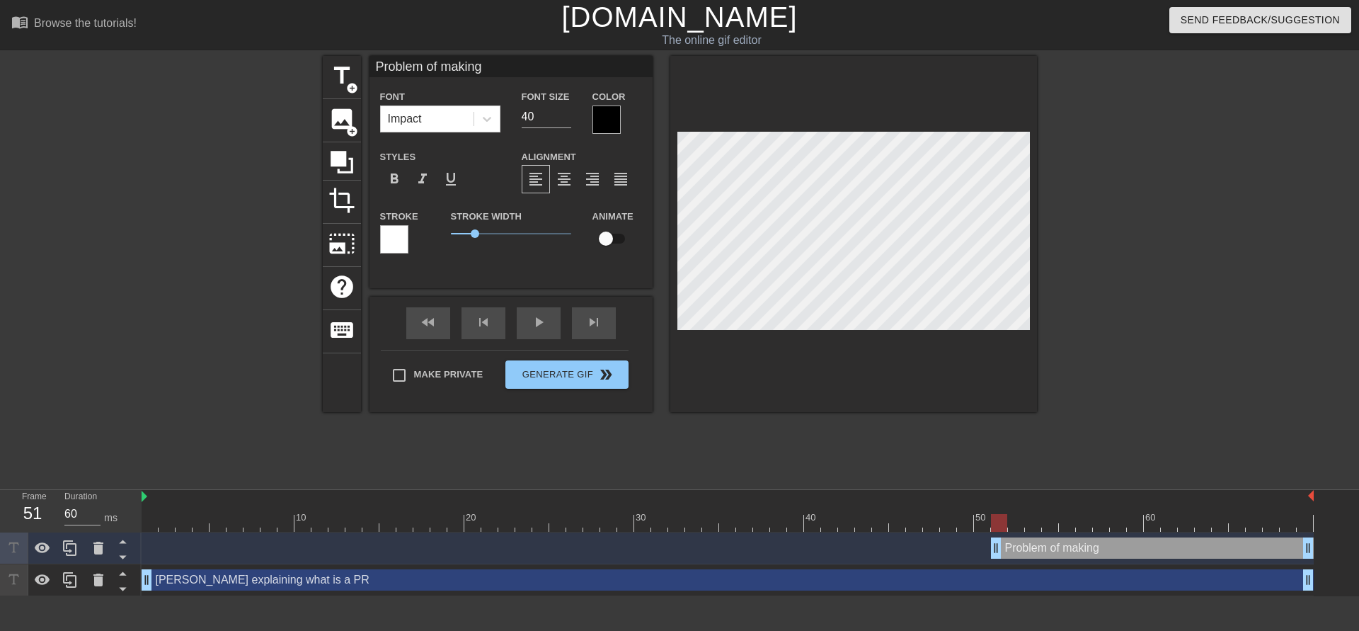
type input "Problem of making a"
type textarea "Problem of making a"
type input "Problem of making a"
type textarea "Problem of making a"
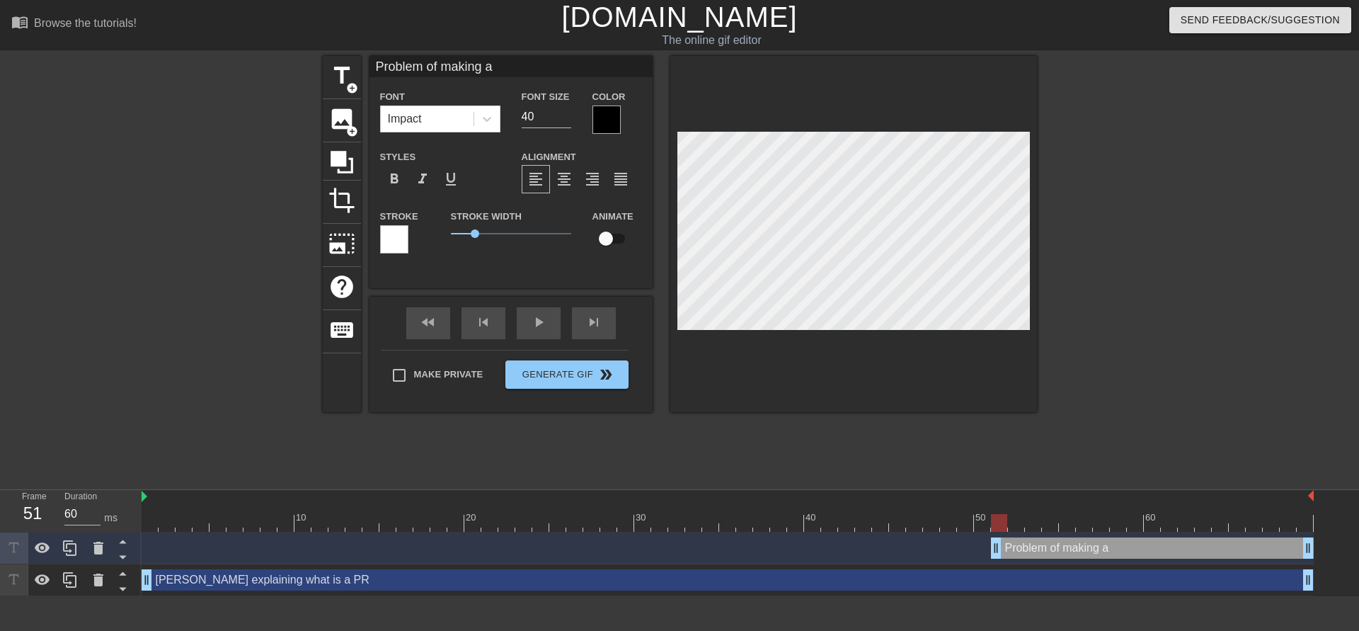
scroll to position [1, 1]
type input "Problem of making ar"
type textarea "Problem of making a r"
type input "Problem of making are"
type textarea "Problem of making a re"
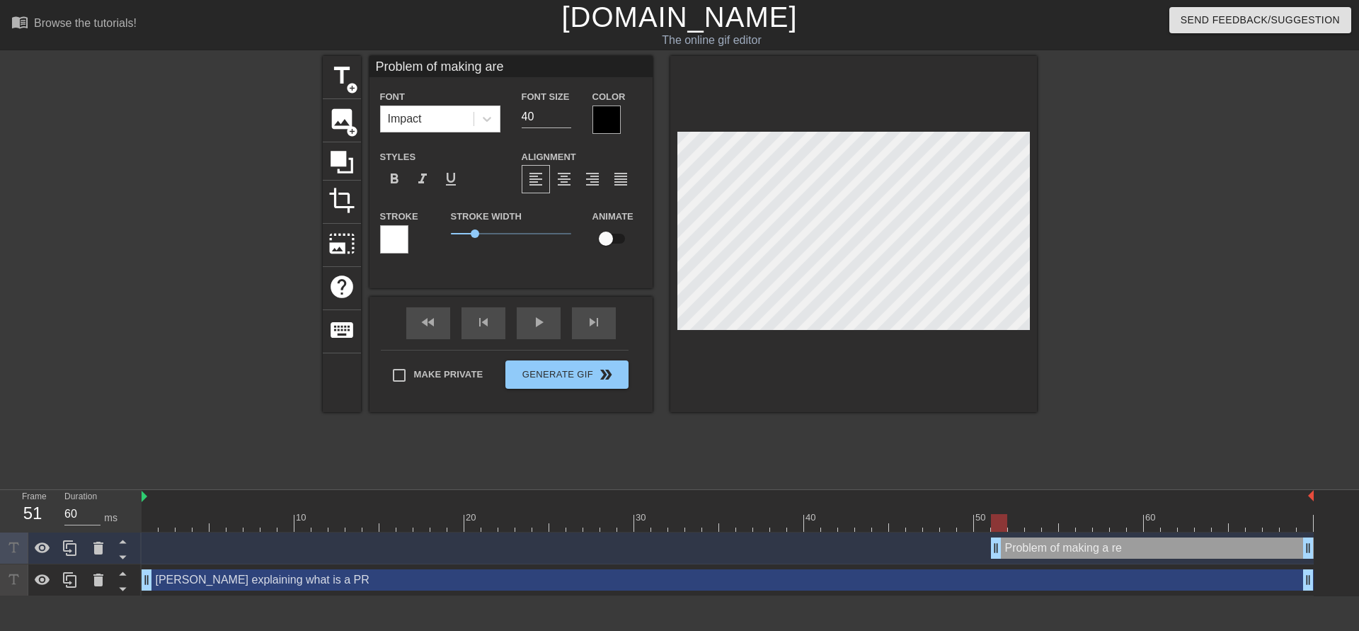
type input "Problem of making arel"
type textarea "Problem of making a rel"
type input "Problem of making arele"
type textarea "Problem of making a rele"
type input "Problem of making arelea"
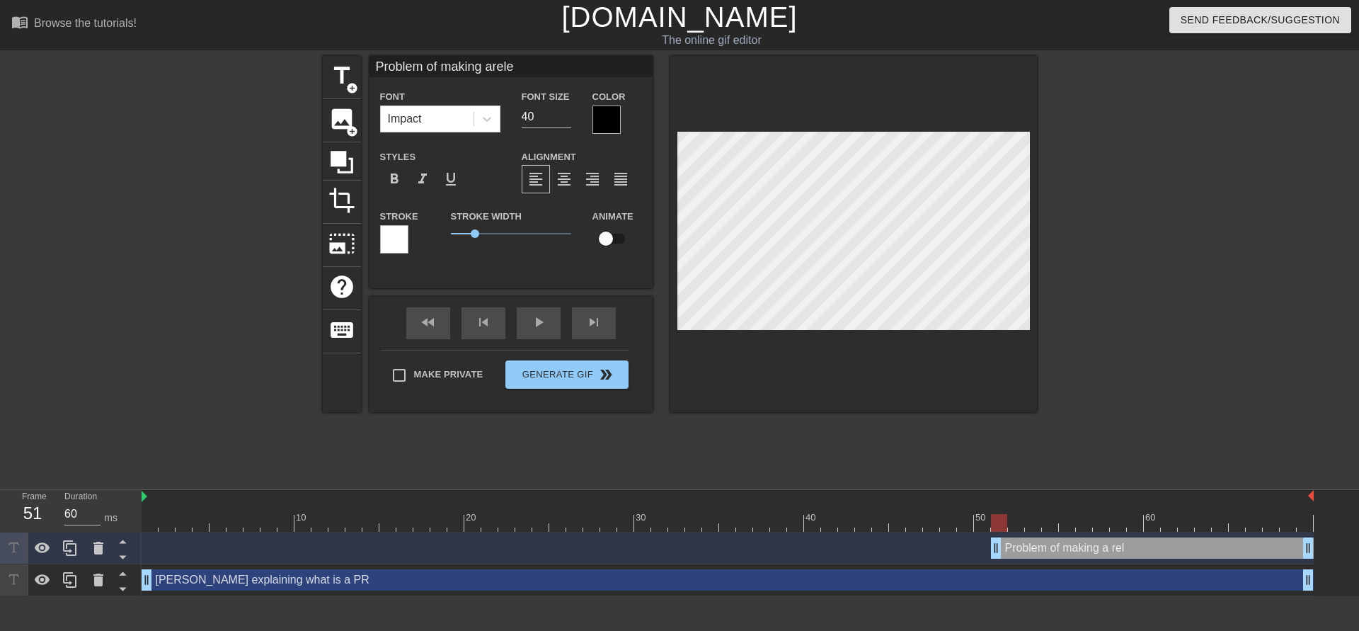
type textarea "Problem of making a relea"
type input "Problem of making areleas"
type textarea "Problem of making a releas"
type input "Problem of making arelease"
type textarea "Problem of making a release"
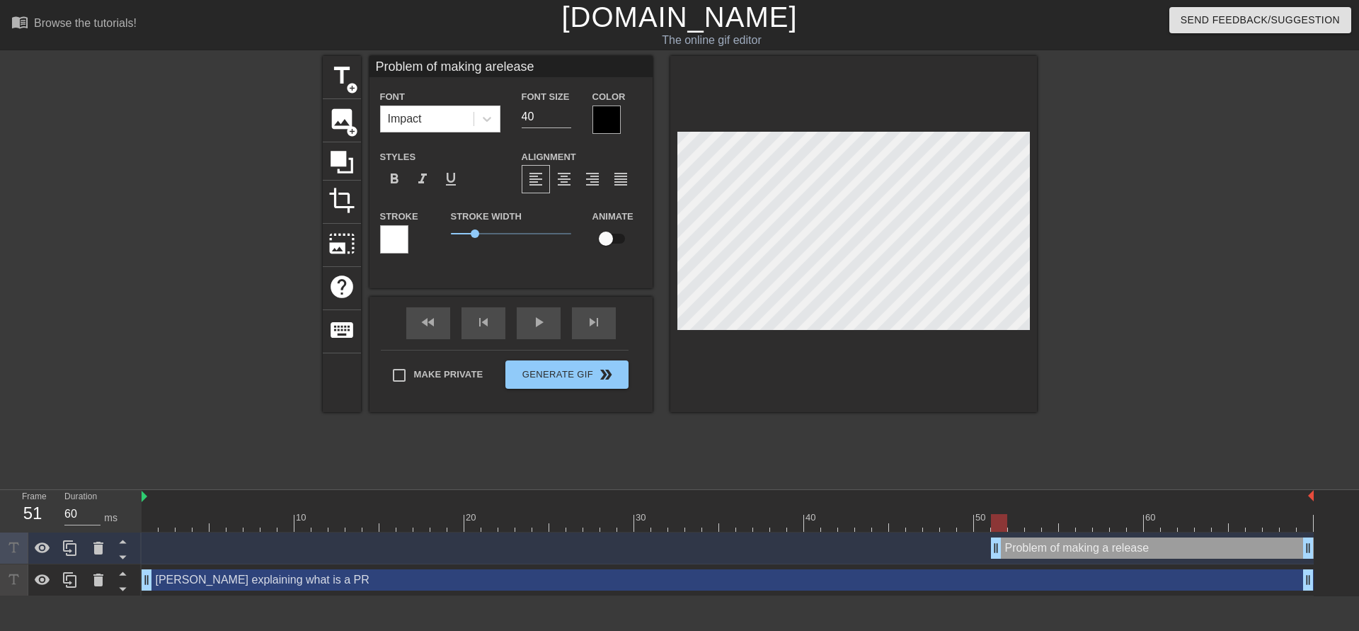
type input "Problem of making arelease"
type textarea "Problem of making a release"
type input "Problem of making arelease u"
type textarea "Problem of making a release u"
type input "Problem of making arelease us"
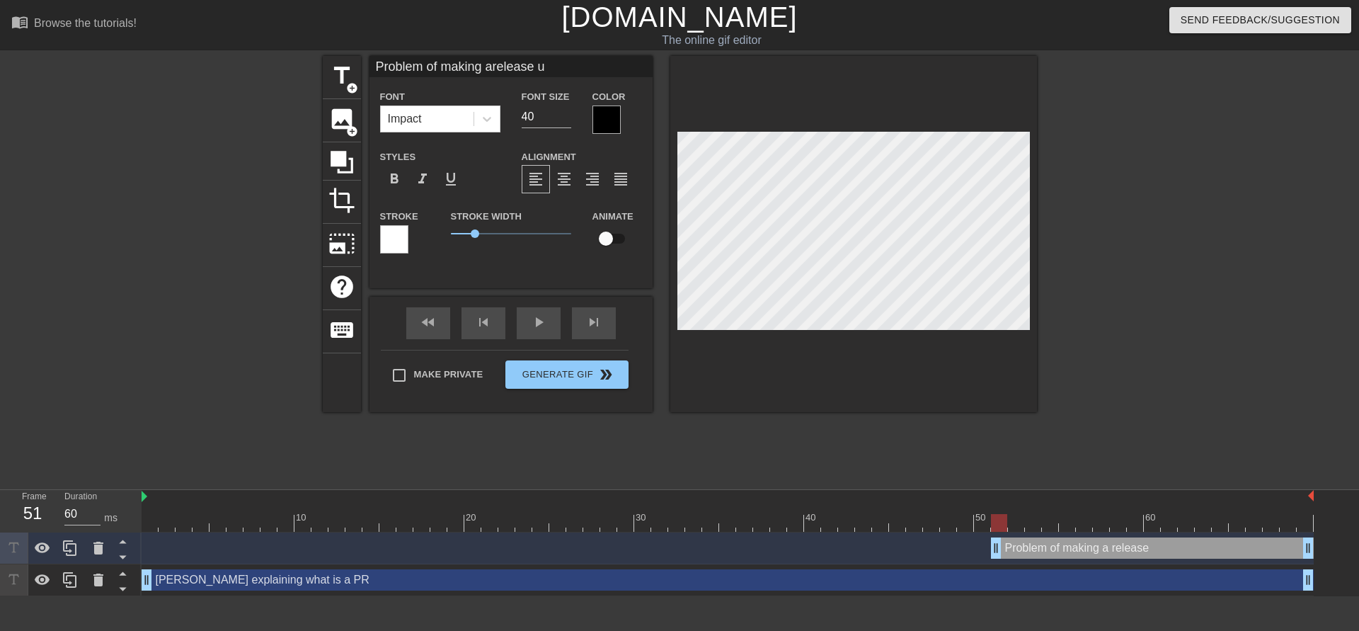
type textarea "Problem of making a release us"
type input "Problem of making arelease usi"
type textarea "Problem of making a release usi"
type input "Problem of making arelease usin"
type textarea "Problem of making a release usin"
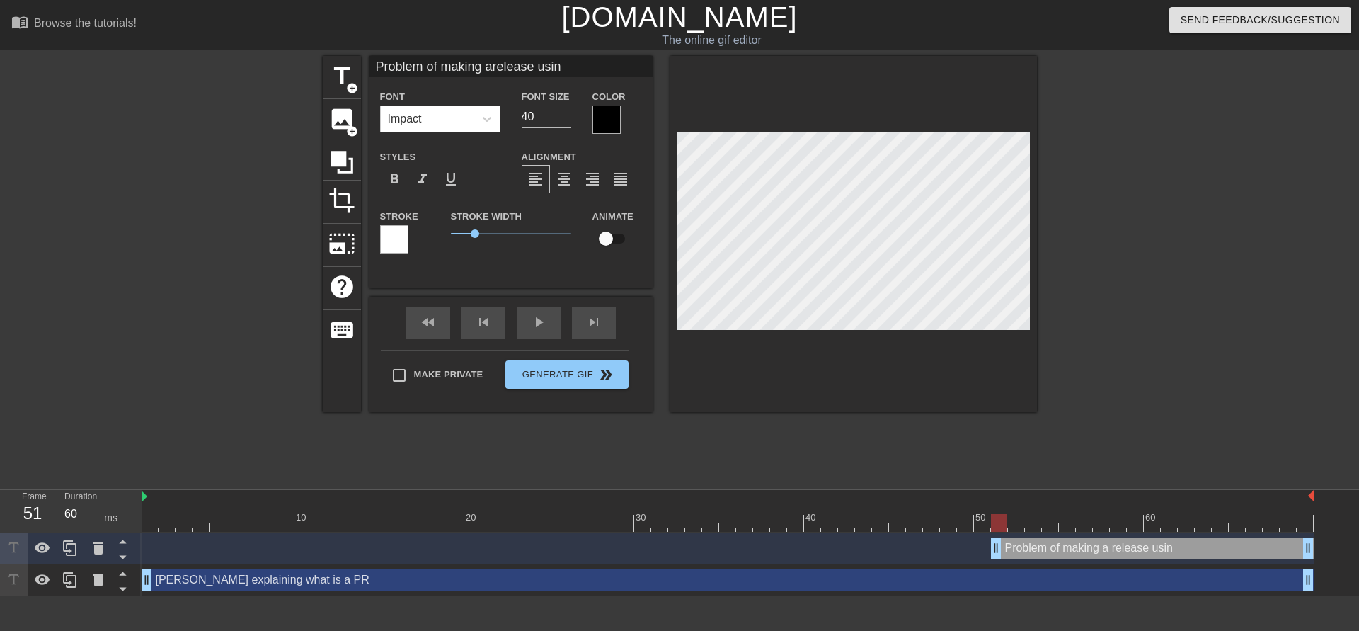
type input "Problem of making arelease using"
type textarea "Problem of making a release using"
type input "Problem of making arelease using"
type textarea "Problem of making a release using"
type input "Problem of making arelease using a"
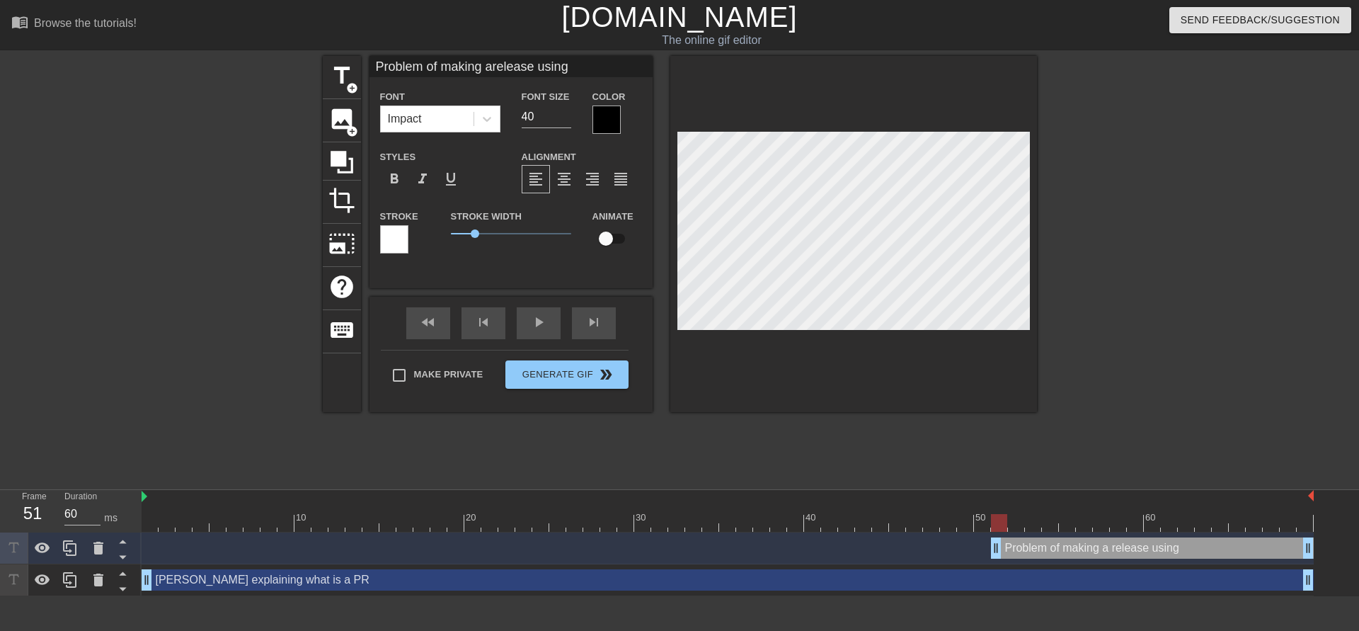
type textarea "Problem of making a release using a"
type input "Problem of making arelease using a"
type textarea "Problem of making a release using a"
type input "Problem of making arelease using a t"
type textarea "Problem of making a release using a t"
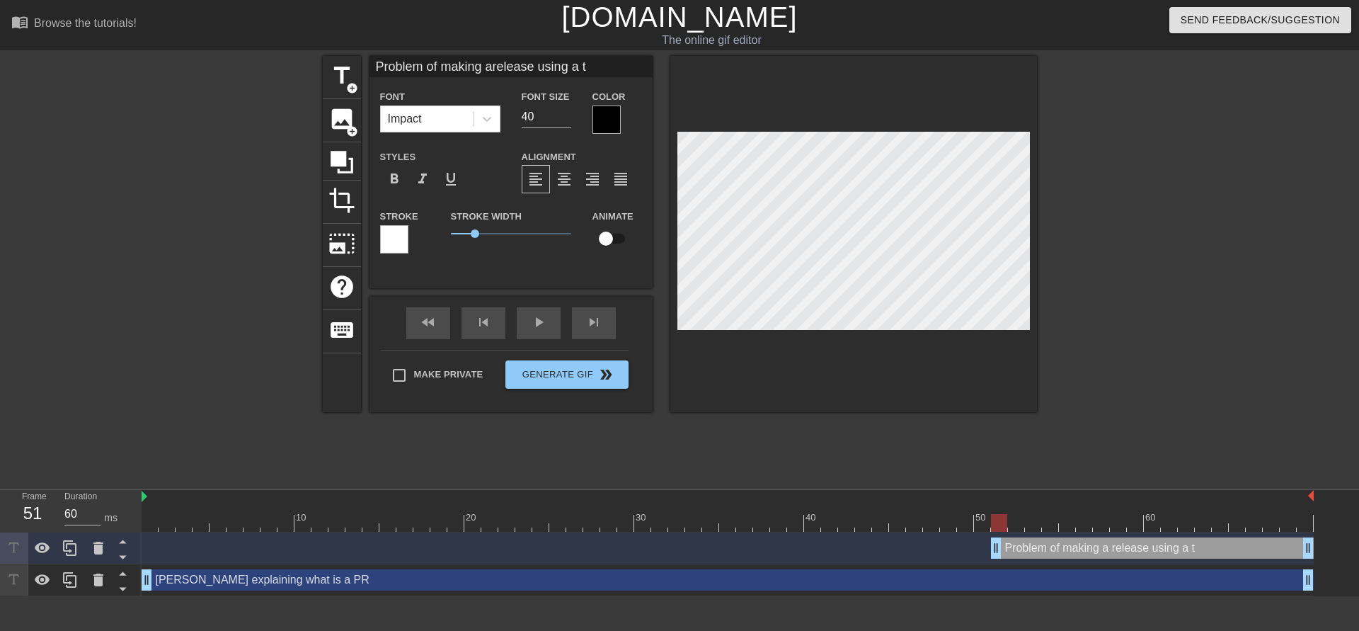
type input "Problem of making arelease using a te"
type textarea "Problem of making a release using a te"
type input "Problem of making arelease using a tem"
type textarea "Problem of making a release using a tem"
type input "Problem of making arelease using a temp"
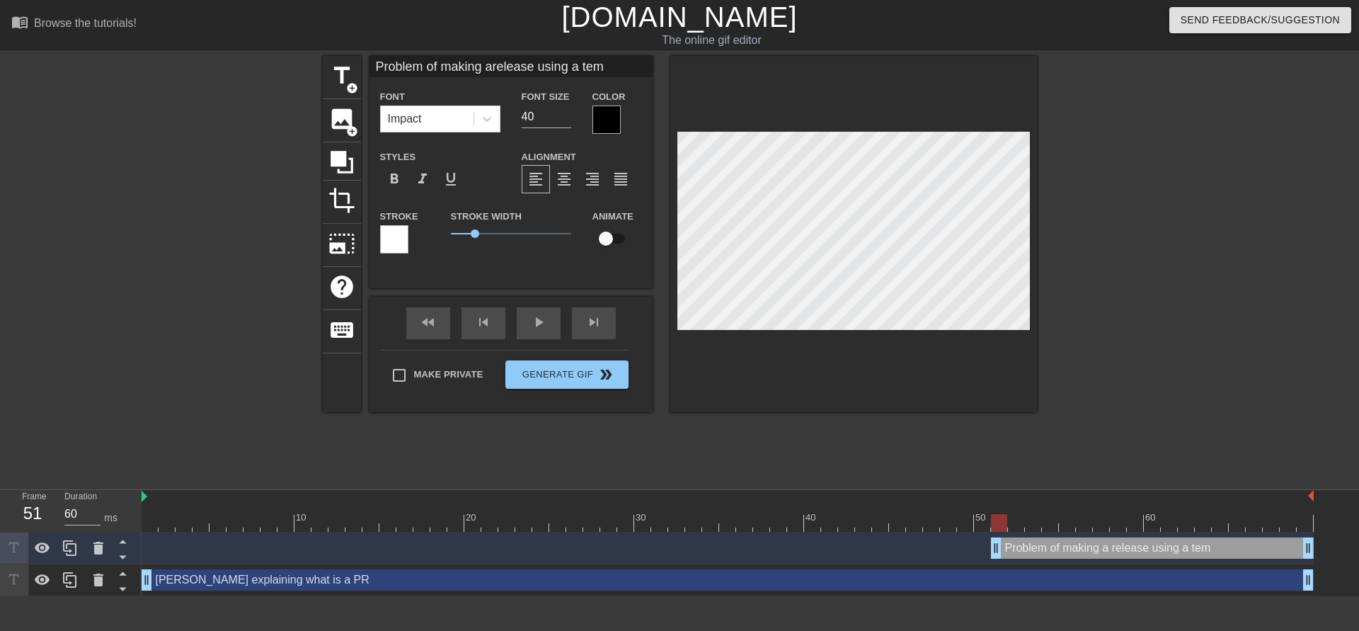
type textarea "Problem of making a release using a temp"
type input "Problem of making arelease using a tempo"
type textarea "Problem of making a release using a tempo"
type input "Problem of making arelease using a tempor"
type textarea "Problem of making a release using a tempor"
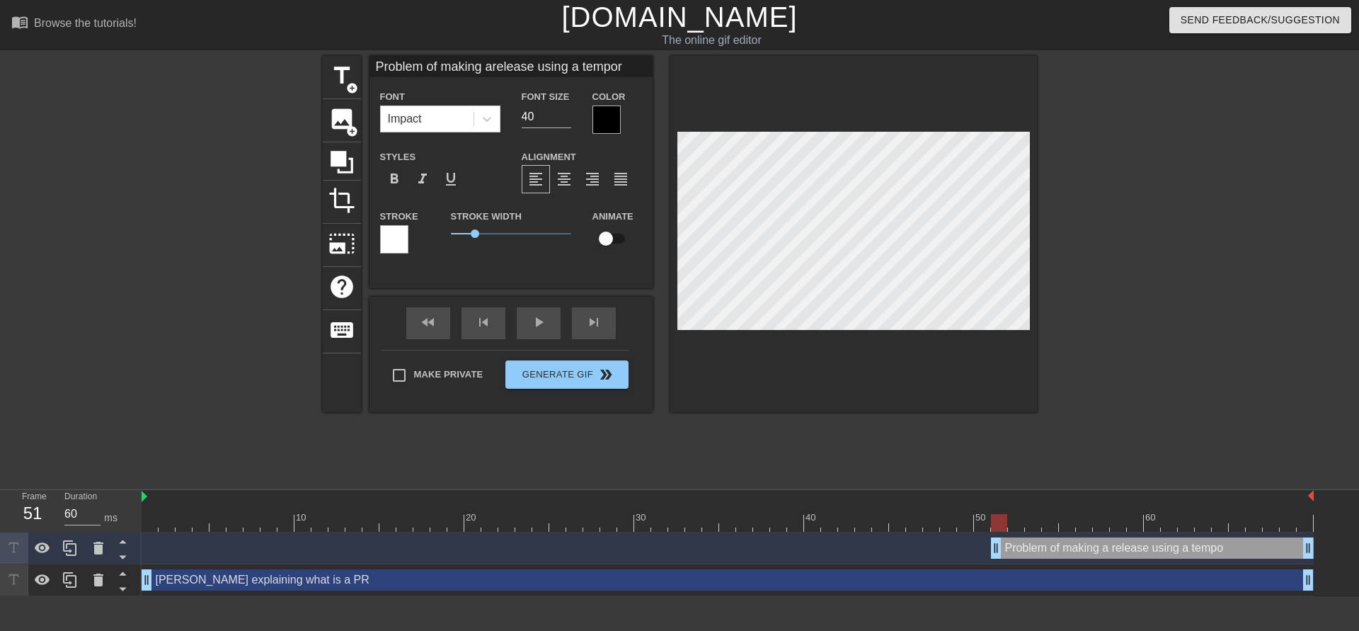
type input "Problem of making arelease using a tempora"
type textarea "Problem of making a release using a tempora"
type input "Problem of making arelease using a temporar"
type textarea "Problem of making a release using a temporar"
type input "Problem of making arelease using a temporary"
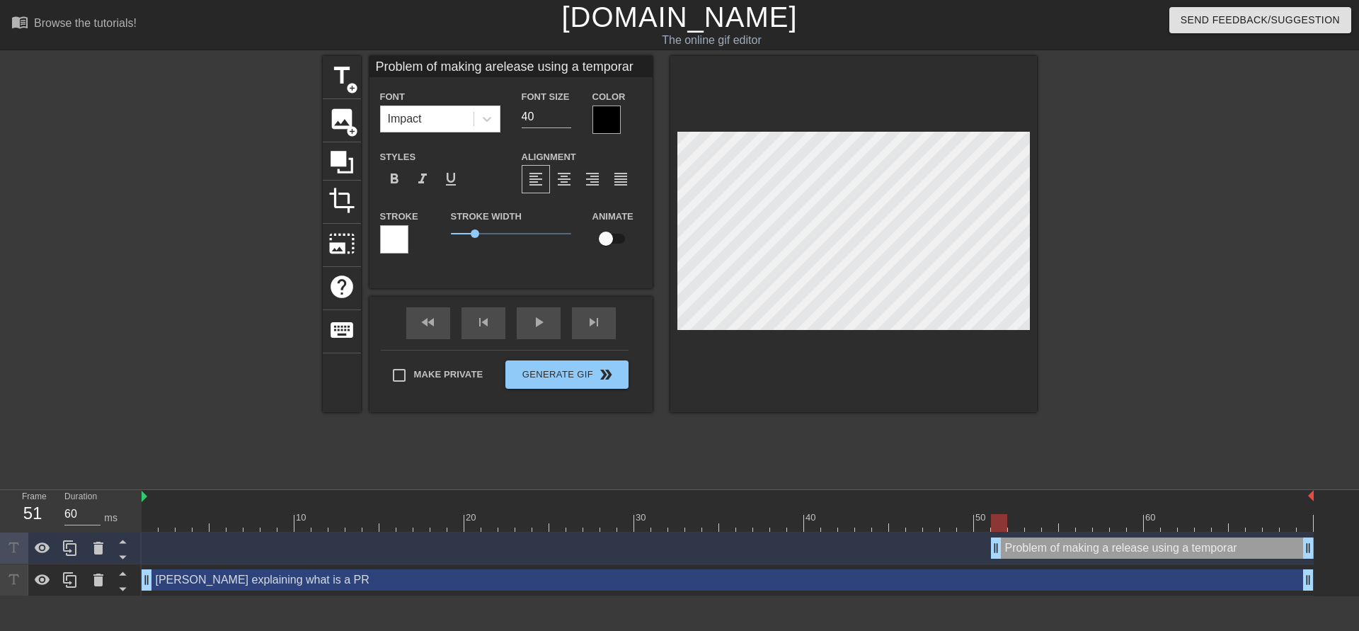
type textarea "Problem of making a release using a temporary"
type input "Problem of making arelease using a temporary"
type textarea "Problem of making a release using a temporary"
type input "Problem of making arelease using a temporary s"
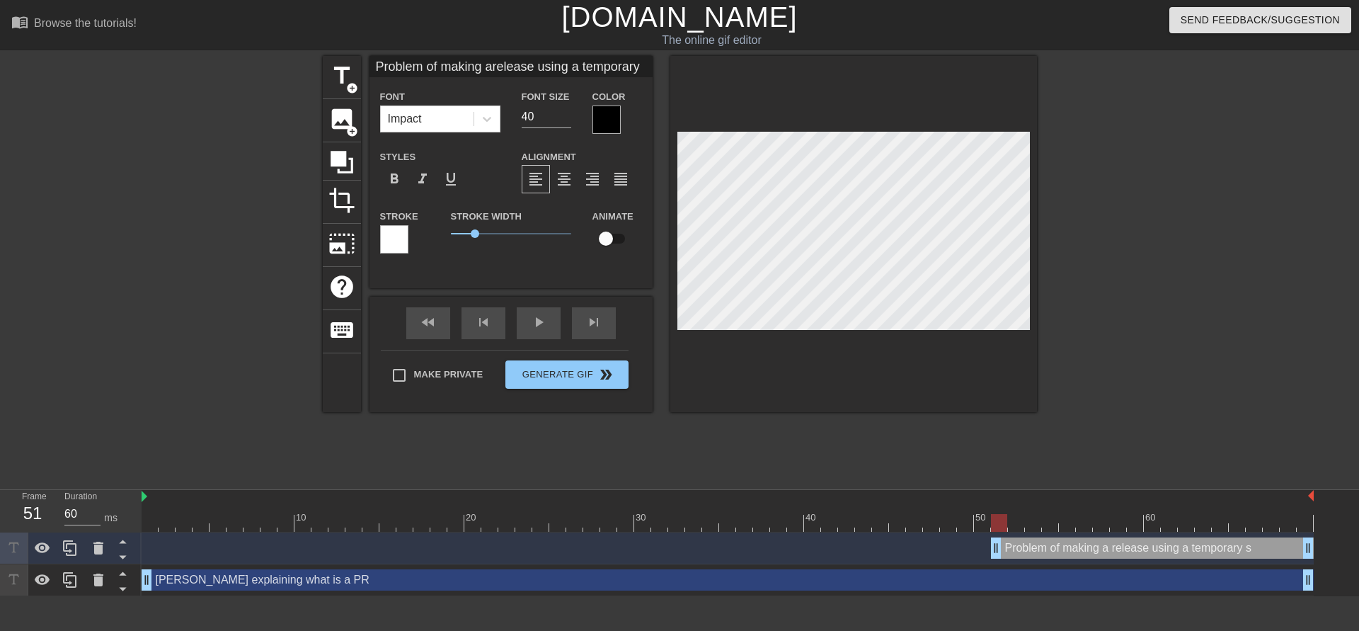
type textarea "Problem of making a release using a temporary s"
type input "Problem of making arelease using a temporary sh"
type textarea "Problem of making a release using a temporary sh"
type input "Problem of making arelease using a temporary sha"
type textarea "Problem of making a release using a temporary sha"
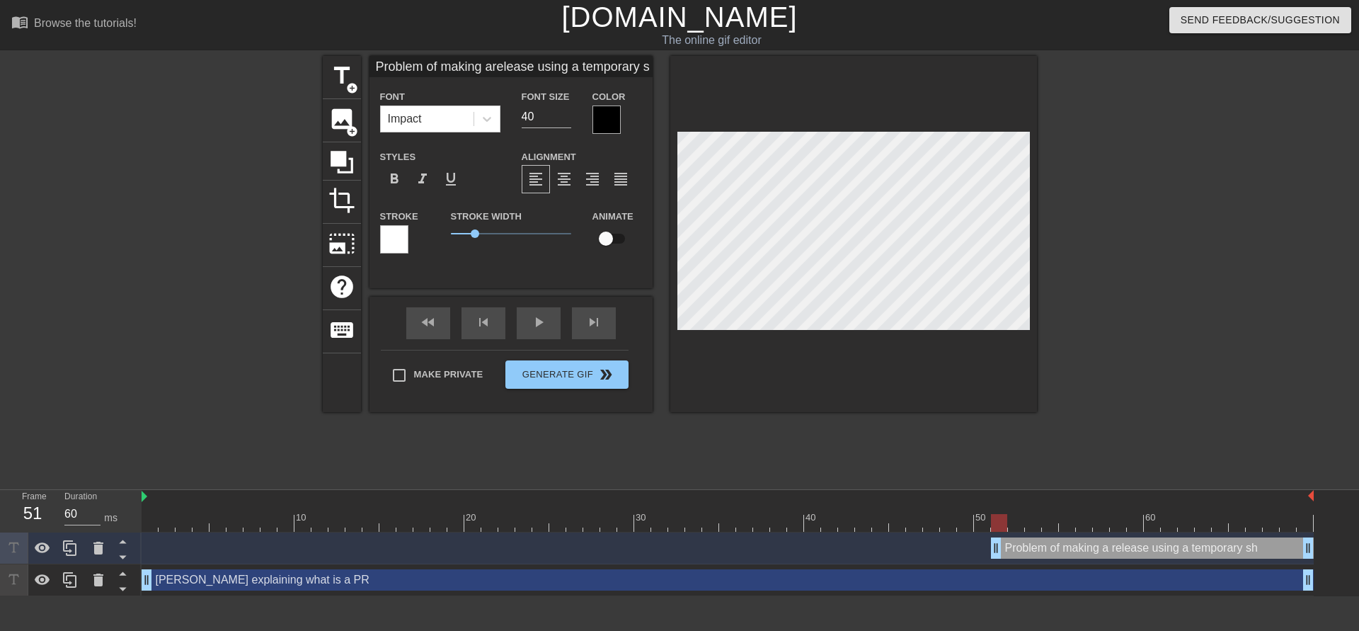
scroll to position [1, 8]
type input "Problem of making arelease using a temporary sha"
type textarea "Problem of making a release using a temporary sha"
click at [770, 130] on div at bounding box center [853, 234] width 367 height 356
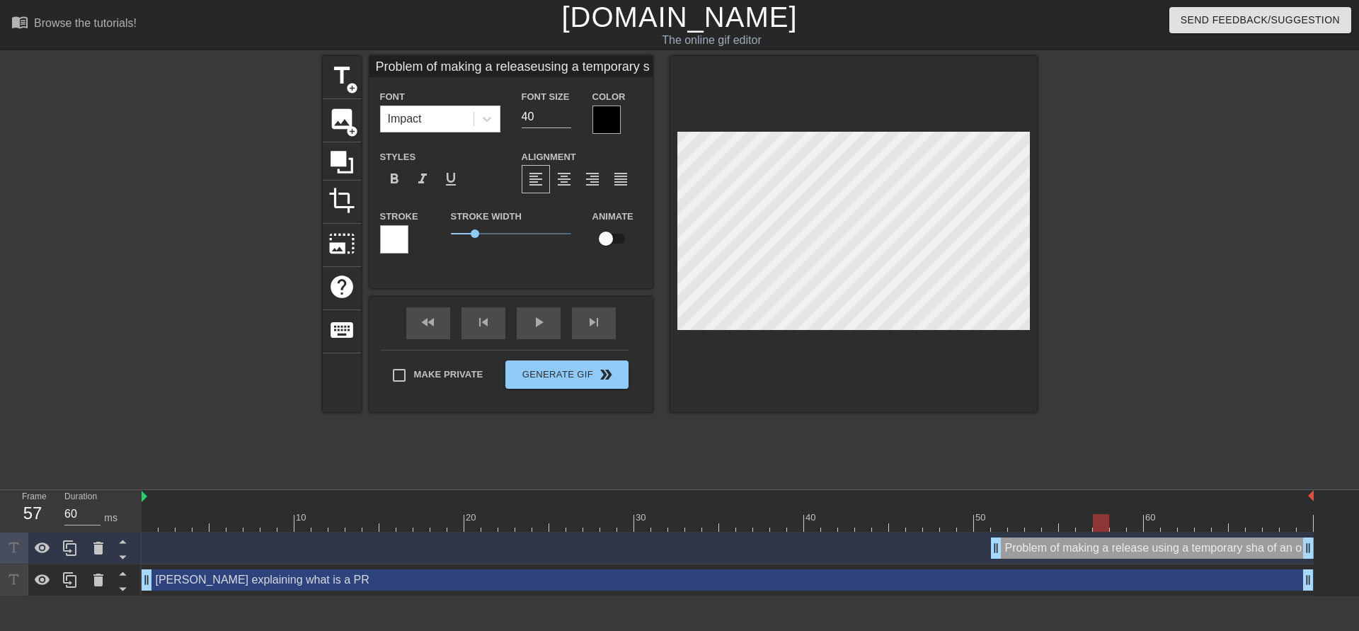
drag, startPoint x: 994, startPoint y: 518, endPoint x: 1093, endPoint y: 516, distance: 99.1
click at [1093, 516] on div at bounding box center [1101, 523] width 16 height 18
drag, startPoint x: 1096, startPoint y: 525, endPoint x: 1013, endPoint y: 519, distance: 83.8
click at [1013, 519] on div at bounding box center [1016, 523] width 16 height 18
click at [1037, 527] on div at bounding box center [728, 523] width 1172 height 18
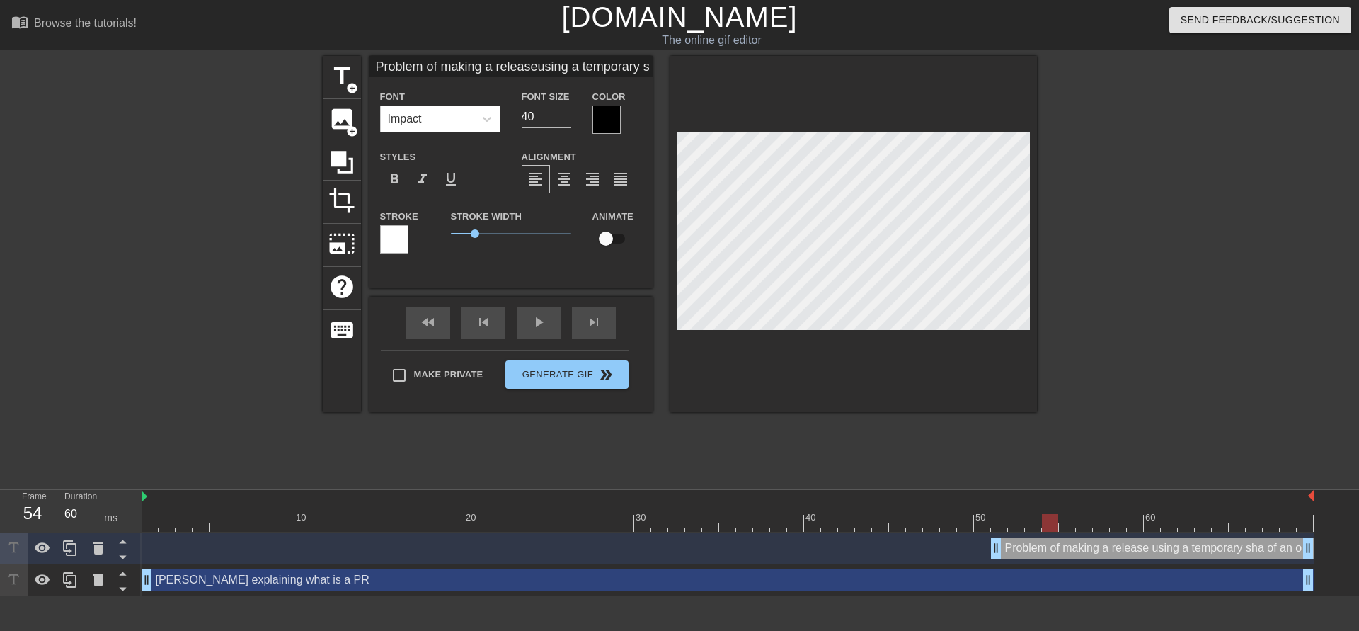
click at [1049, 517] on div at bounding box center [728, 523] width 1172 height 18
click at [1064, 522] on div at bounding box center [728, 523] width 1172 height 18
click at [1087, 525] on div at bounding box center [728, 523] width 1172 height 18
drag, startPoint x: 1104, startPoint y: 533, endPoint x: 1083, endPoint y: 498, distance: 40.7
click at [1104, 532] on div "Problem of making a release using a temporary sha of an other team drag_handle …" at bounding box center [728, 548] width 1172 height 32
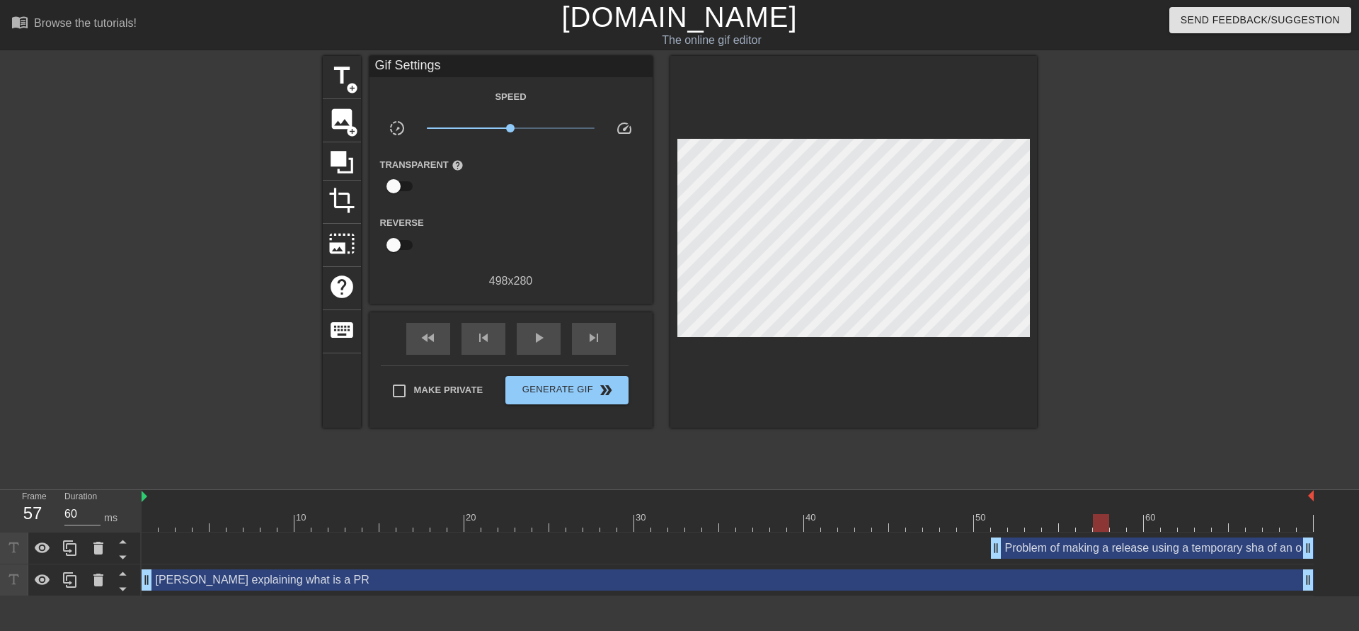
click at [1100, 522] on div at bounding box center [728, 523] width 1172 height 18
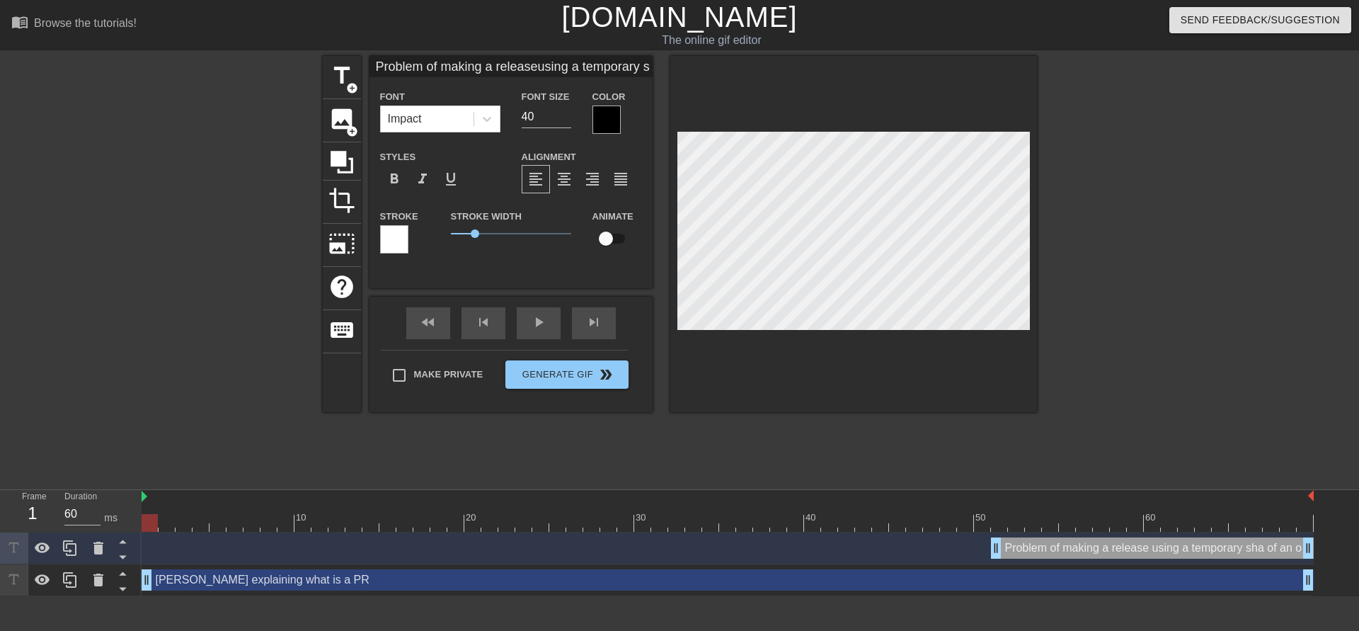
drag, startPoint x: 152, startPoint y: 500, endPoint x: 143, endPoint y: 503, distance: 9.6
click at [143, 503] on div at bounding box center [728, 497] width 1172 height 14
click at [141, 495] on div "Frame 1 Duration 60 ms" at bounding box center [71, 511] width 142 height 42
drag, startPoint x: 156, startPoint y: 520, endPoint x: 1489, endPoint y: 435, distance: 1334.8
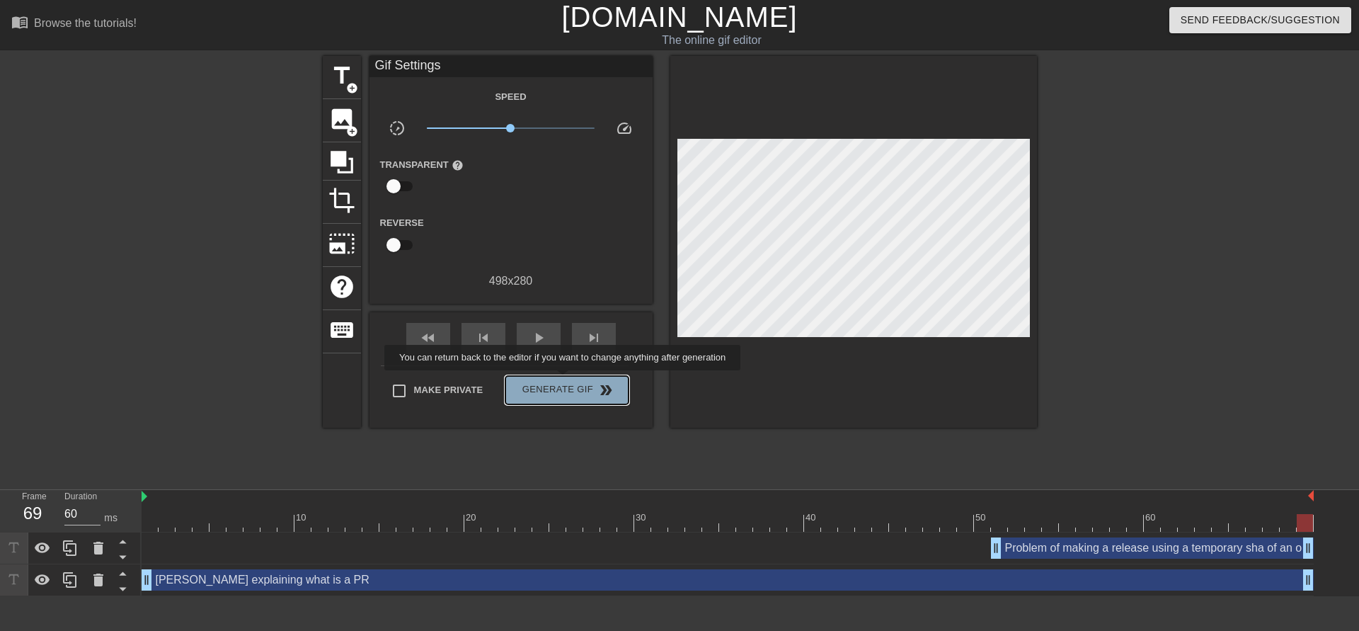
click at [566, 379] on button "Generate Gif double_arrow" at bounding box center [566, 390] width 122 height 28
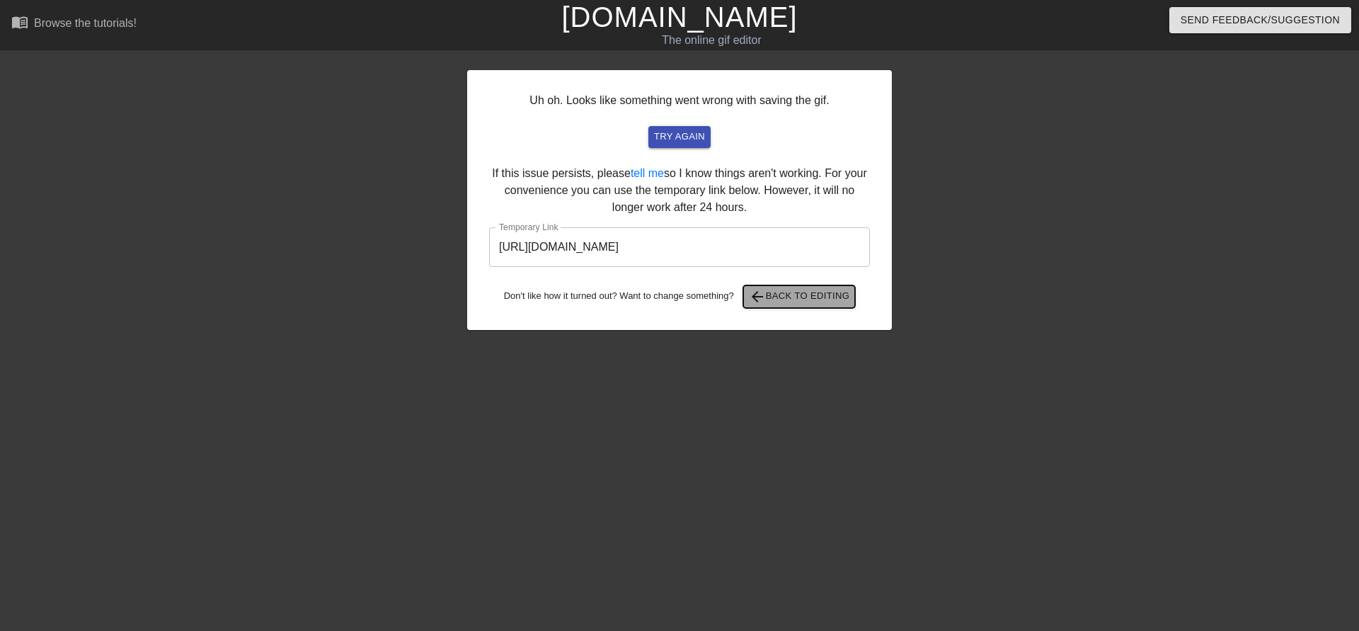
click at [801, 298] on span "arrow_back Back to Editing" at bounding box center [799, 296] width 101 height 17
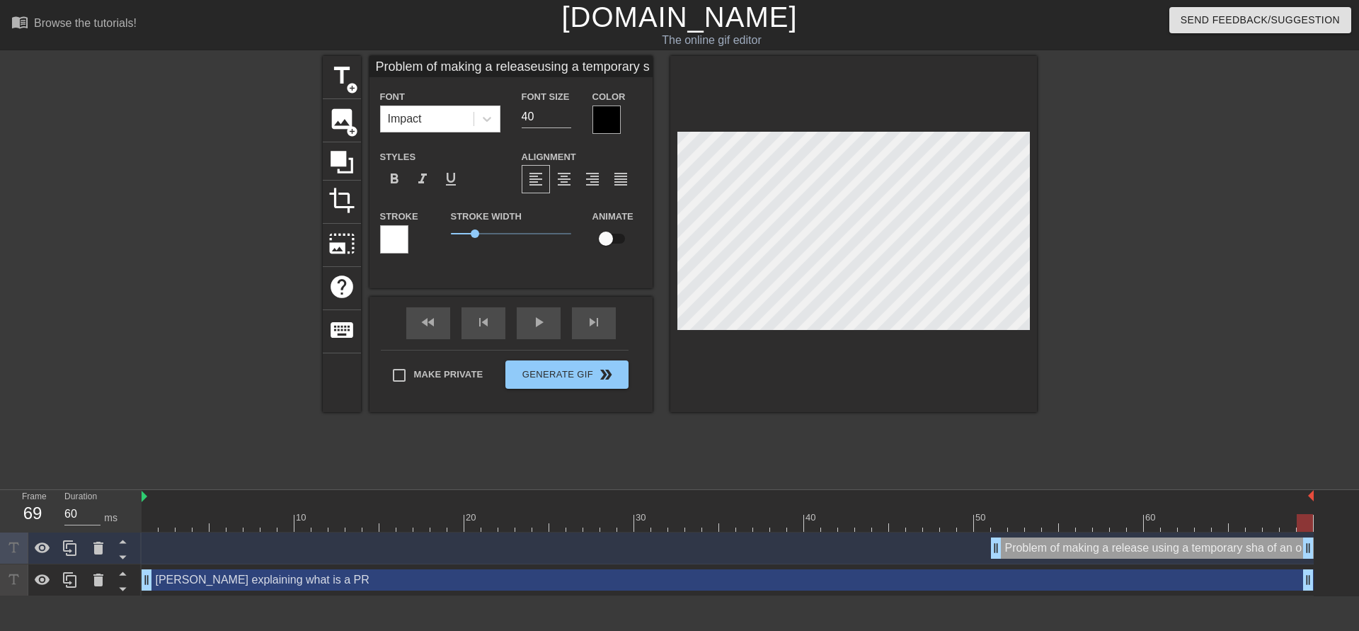
click at [792, 108] on div at bounding box center [853, 234] width 367 height 356
click at [815, 522] on div at bounding box center [728, 523] width 1172 height 18
click at [617, 242] on input "checkbox" at bounding box center [606, 238] width 81 height 27
click at [995, 522] on div at bounding box center [728, 523] width 1172 height 18
click at [995, 522] on div at bounding box center [999, 523] width 16 height 18
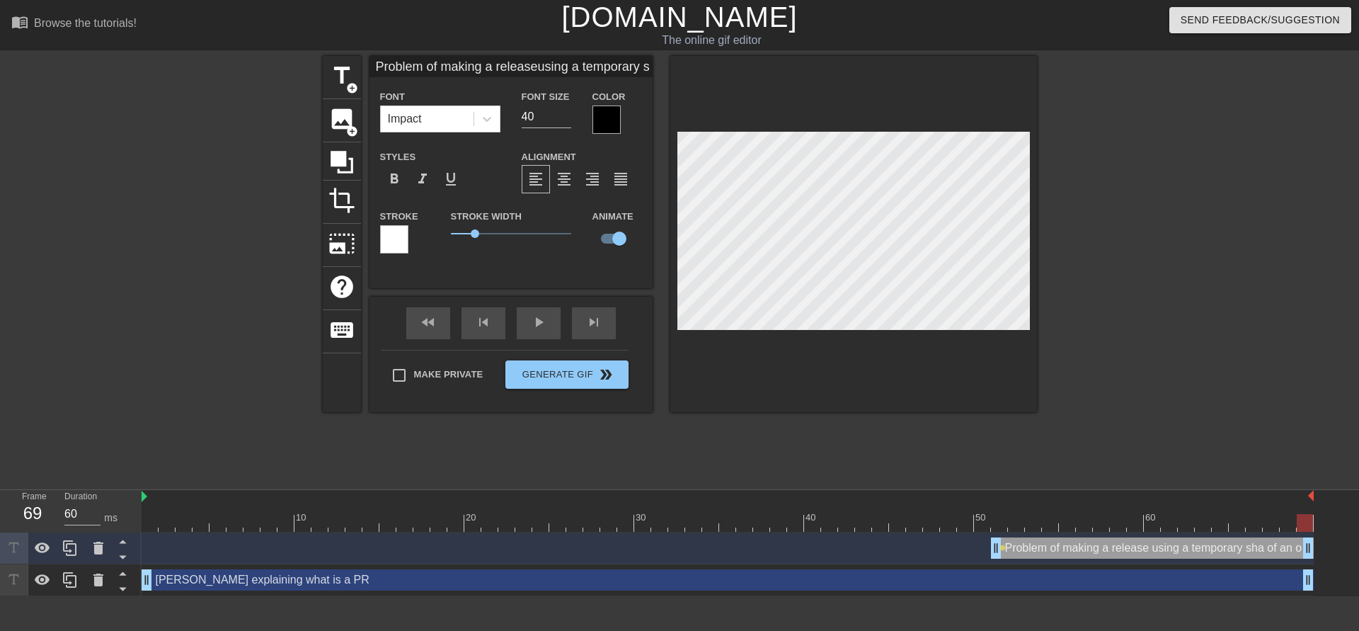
click at [1302, 527] on div at bounding box center [728, 523] width 1172 height 18
drag, startPoint x: 1278, startPoint y: 529, endPoint x: 1101, endPoint y: 530, distance: 177.0
click at [1101, 530] on div at bounding box center [728, 523] width 1172 height 18
drag, startPoint x: 849, startPoint y: 516, endPoint x: 949, endPoint y: 504, distance: 100.5
click at [946, 503] on div "10 20 30 40 50 60" at bounding box center [728, 511] width 1172 height 42
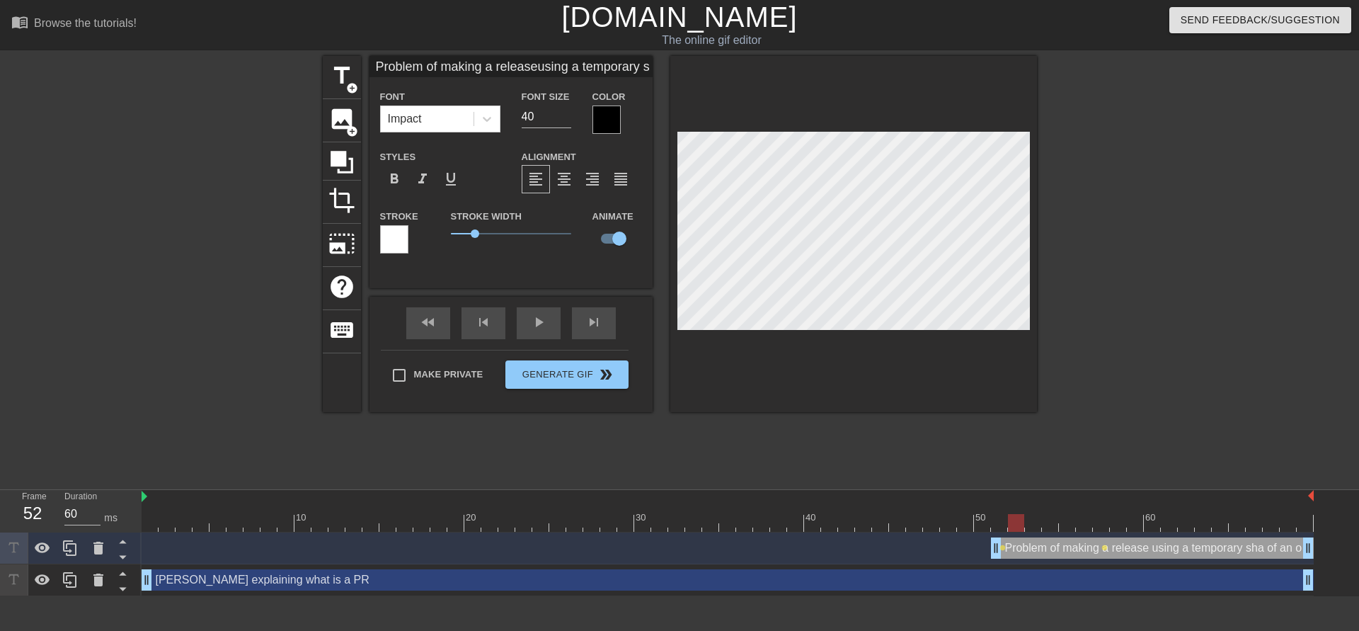
drag, startPoint x: 1026, startPoint y: 526, endPoint x: 1016, endPoint y: 525, distance: 10.0
click at [1016, 525] on div at bounding box center [1016, 523] width 16 height 18
click at [1037, 525] on div at bounding box center [728, 523] width 1172 height 18
click at [1049, 522] on div at bounding box center [728, 523] width 1172 height 18
click at [1070, 522] on div at bounding box center [728, 523] width 1172 height 18
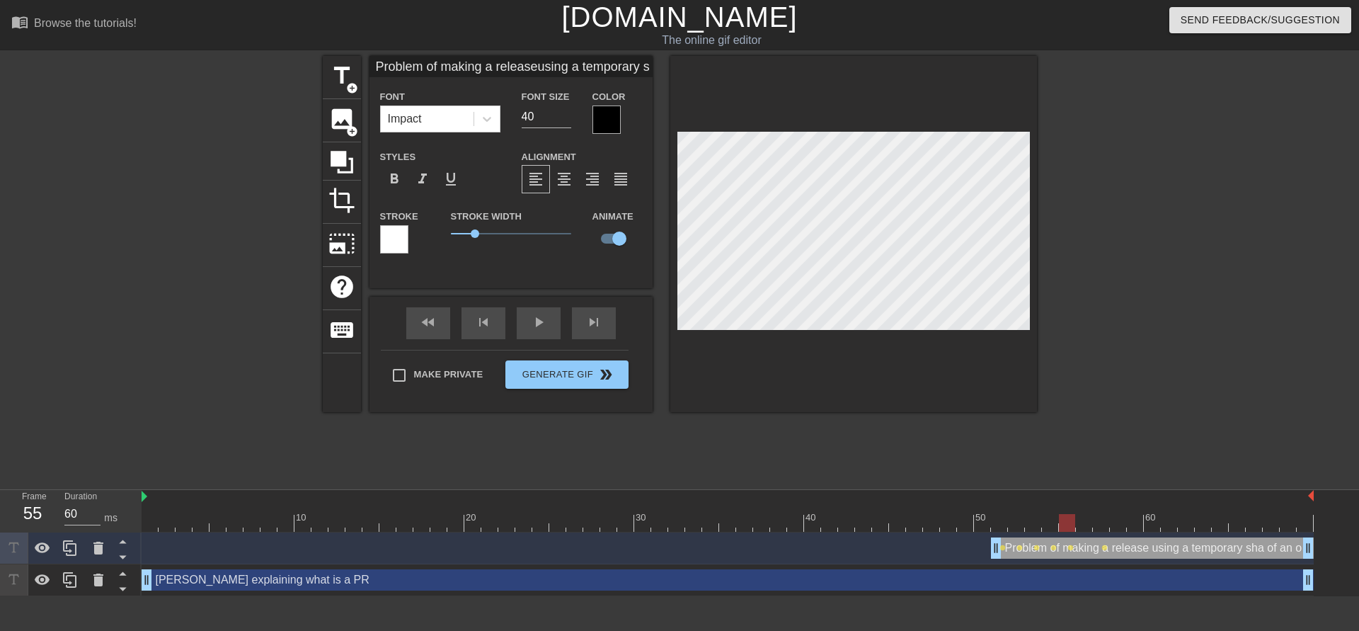
click at [1084, 525] on div at bounding box center [728, 523] width 1172 height 18
click at [1101, 525] on div at bounding box center [728, 523] width 1172 height 18
click at [1114, 521] on div at bounding box center [728, 523] width 1172 height 18
drag, startPoint x: 824, startPoint y: 517, endPoint x: 1106, endPoint y: 498, distance: 283.1
click at [1106, 498] on div "10 20 30 40 50 60" at bounding box center [728, 511] width 1172 height 42
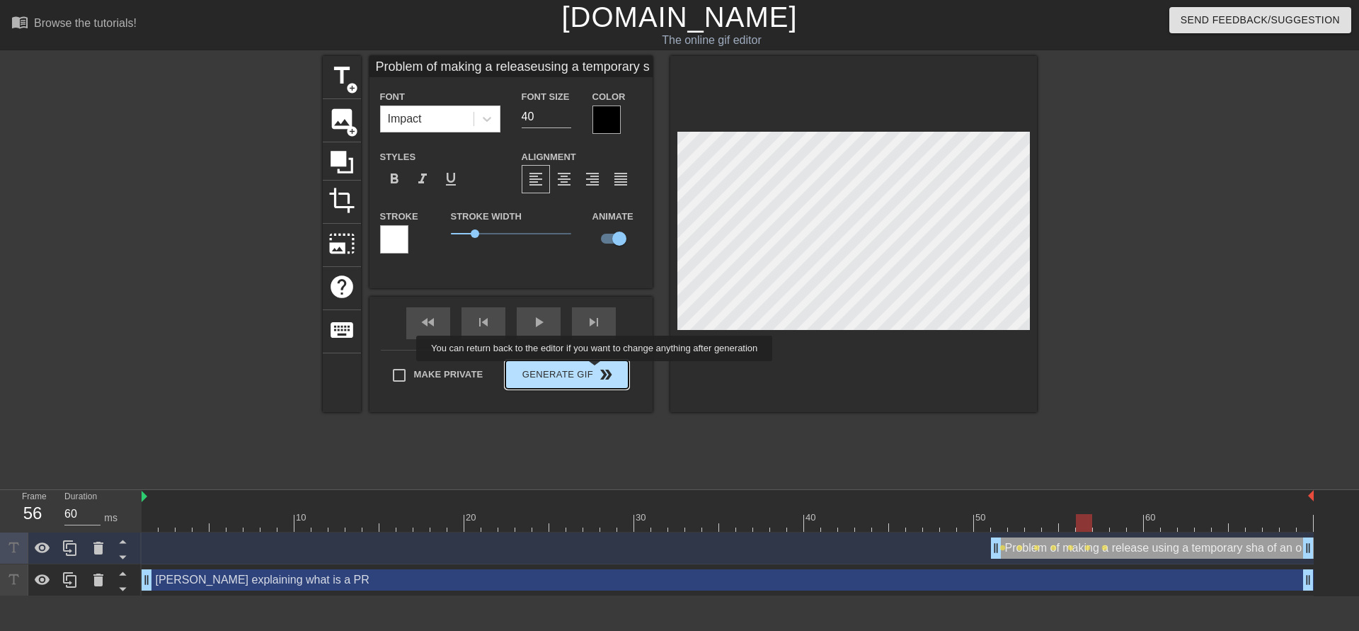
click at [598, 371] on div "Make Private Generate Gif double_arrow" at bounding box center [505, 378] width 248 height 56
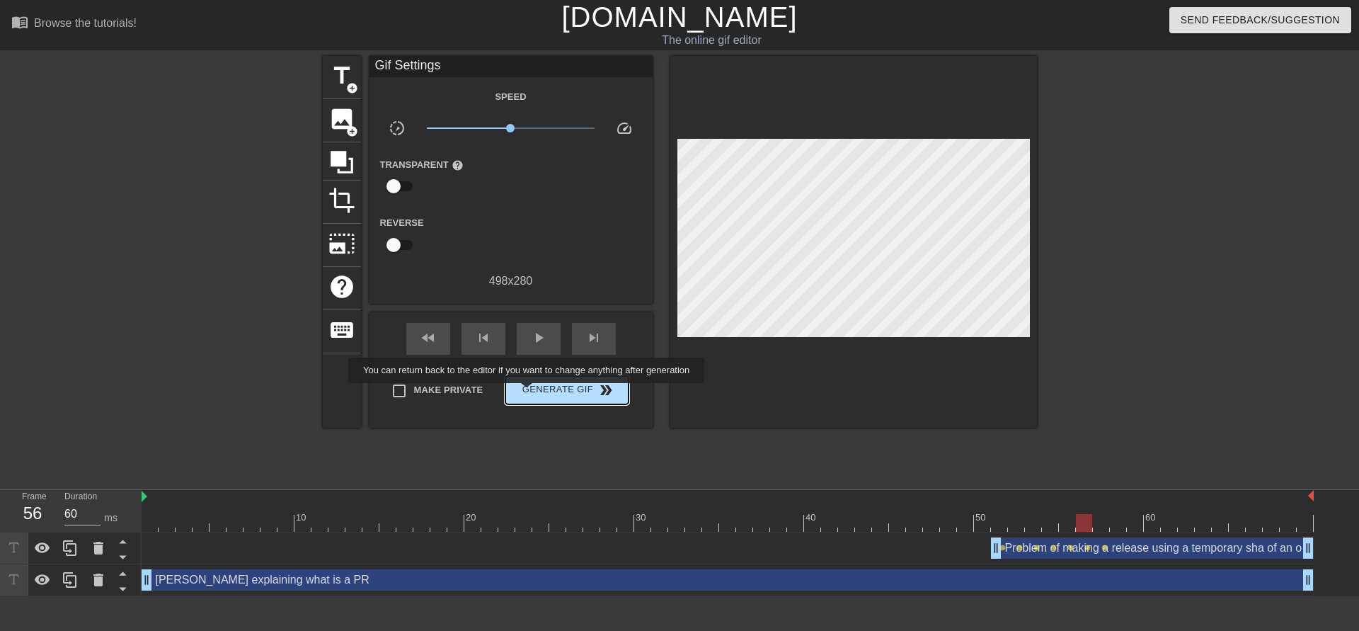
click at [534, 390] on span "Generate Gif double_arrow" at bounding box center [566, 390] width 111 height 17
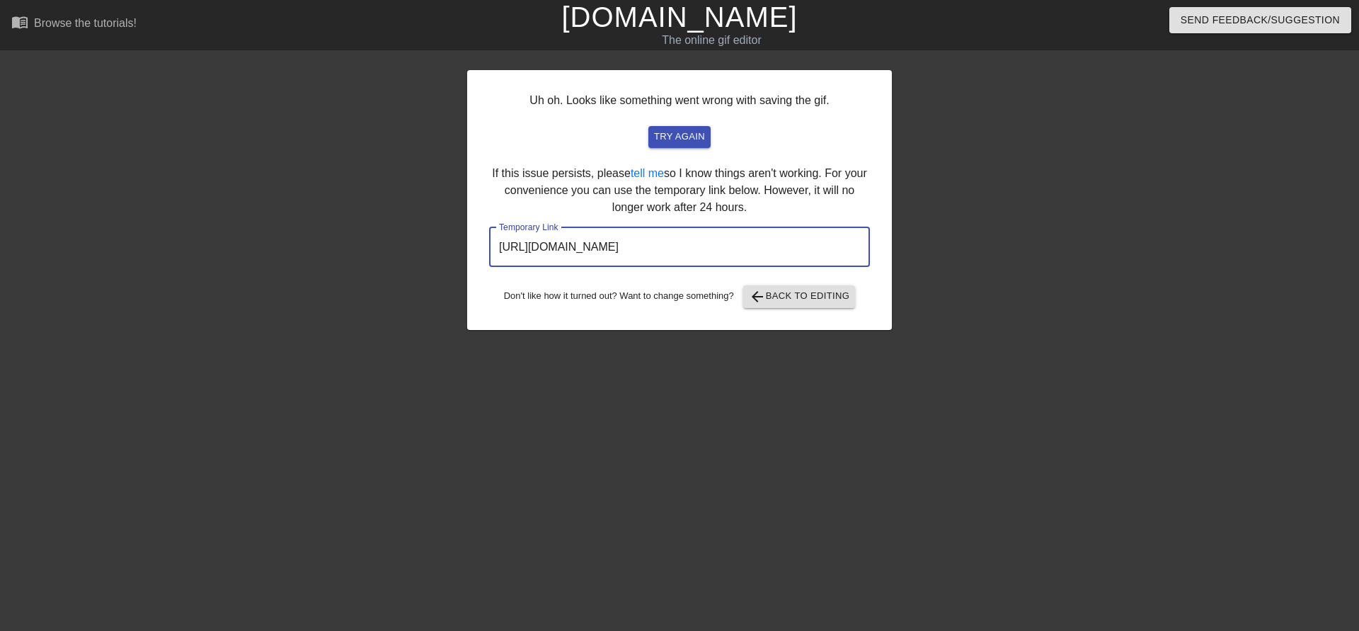
click at [707, 235] on input "http://www.gifntext.com/temp_generations/5mZcBCfJ.gif" at bounding box center [679, 247] width 381 height 40
click at [707, 243] on input "http://www.gifntext.com/temp_generations/5mZcBCfJ.gif" at bounding box center [679, 247] width 381 height 40
